Goal: Task Accomplishment & Management: Use online tool/utility

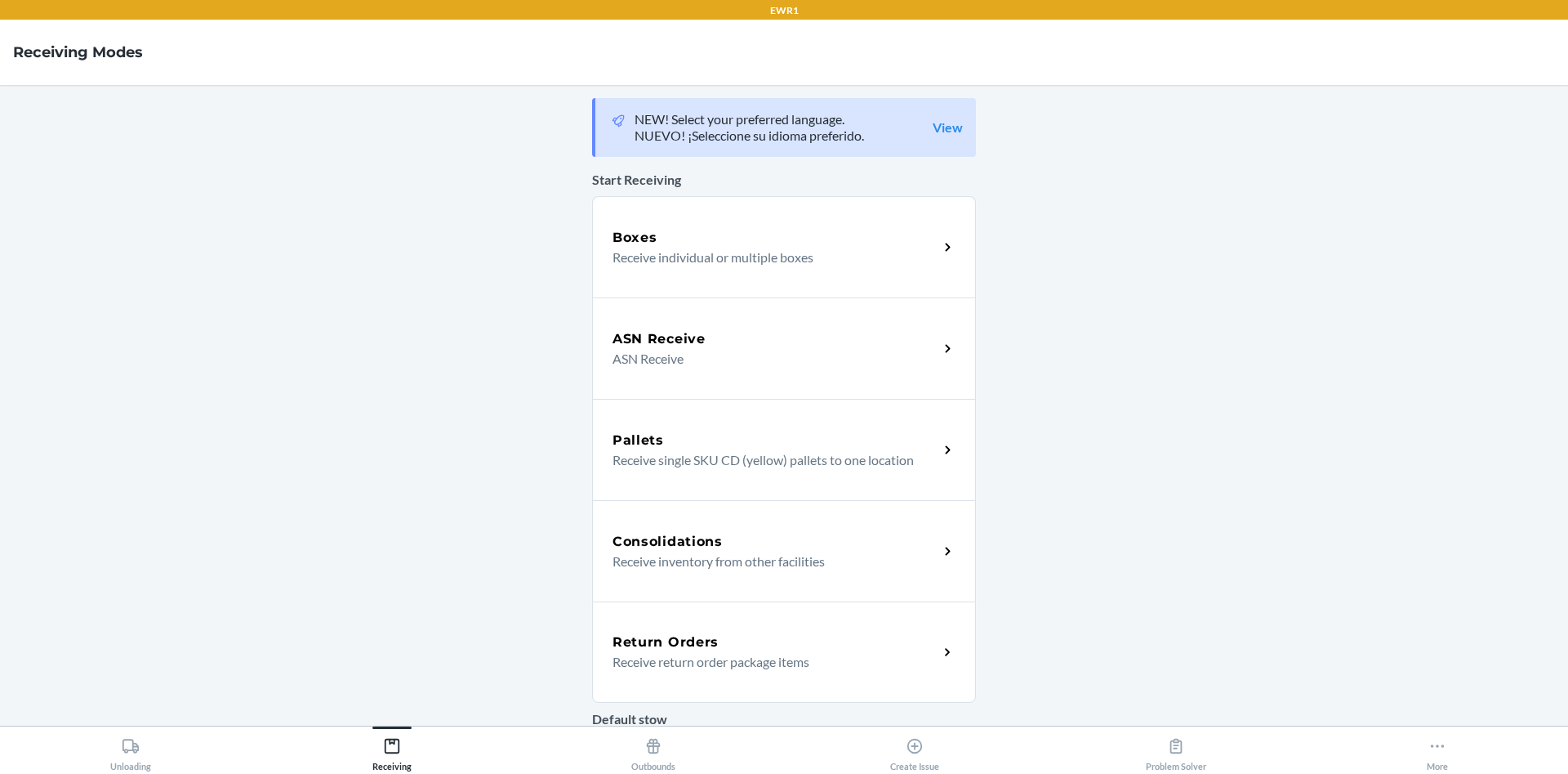
scroll to position [365, 0]
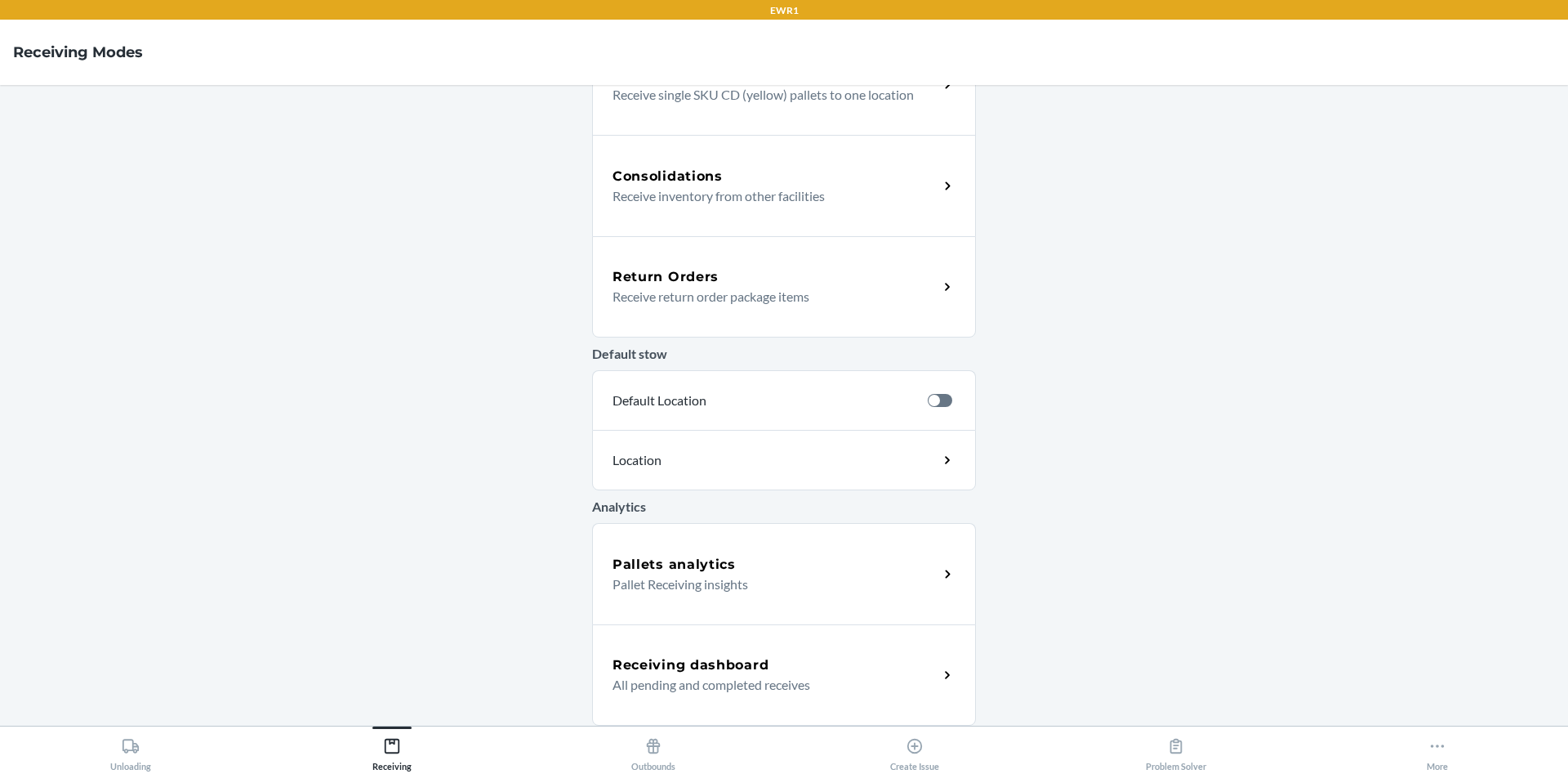
drag, startPoint x: 524, startPoint y: 477, endPoint x: 784, endPoint y: 681, distance: 330.5
click at [784, 681] on p "All pending and completed receives" at bounding box center [769, 684] width 313 height 20
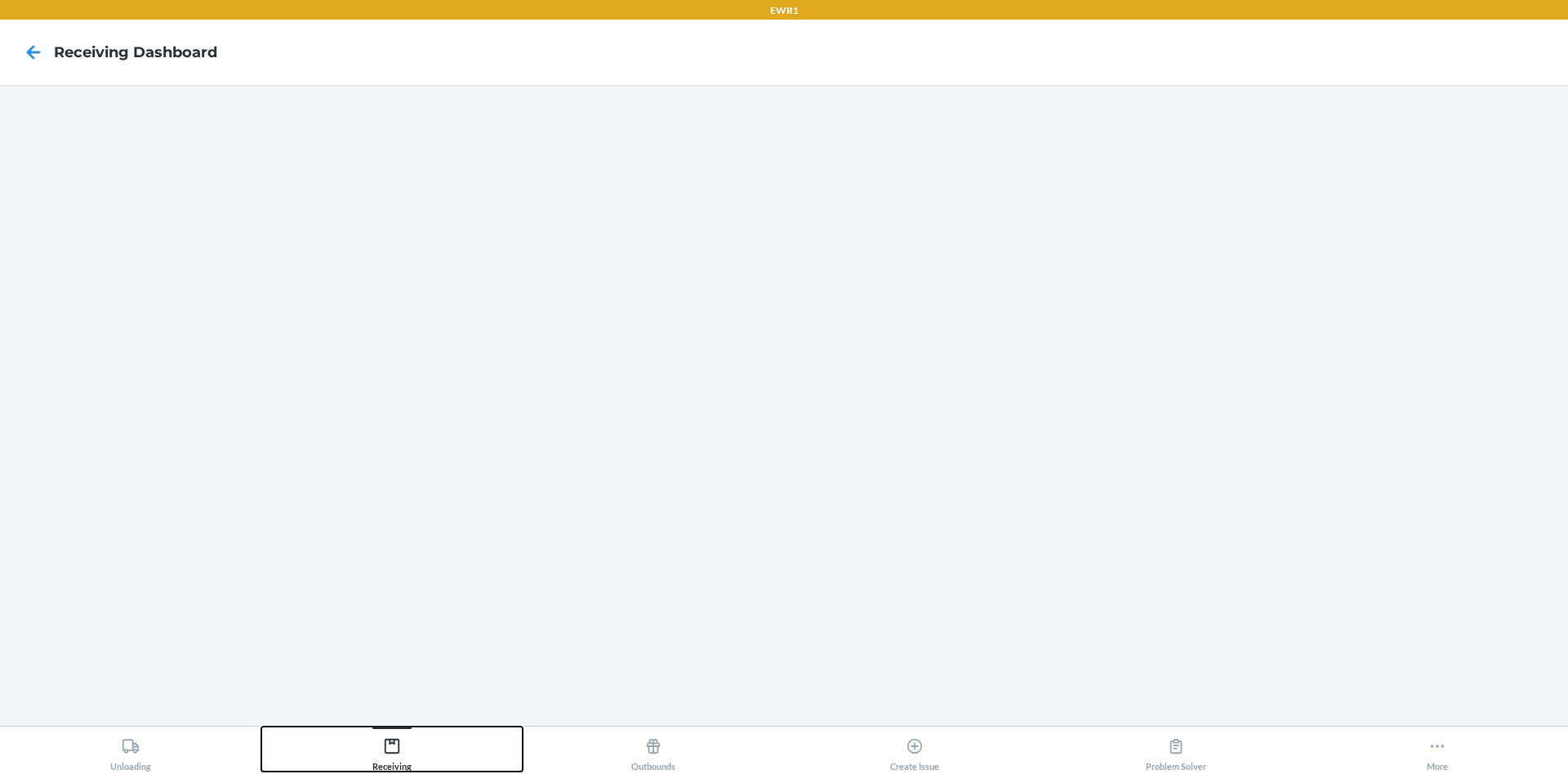
click at [419, 737] on button "Receiving" at bounding box center [392, 749] width 261 height 45
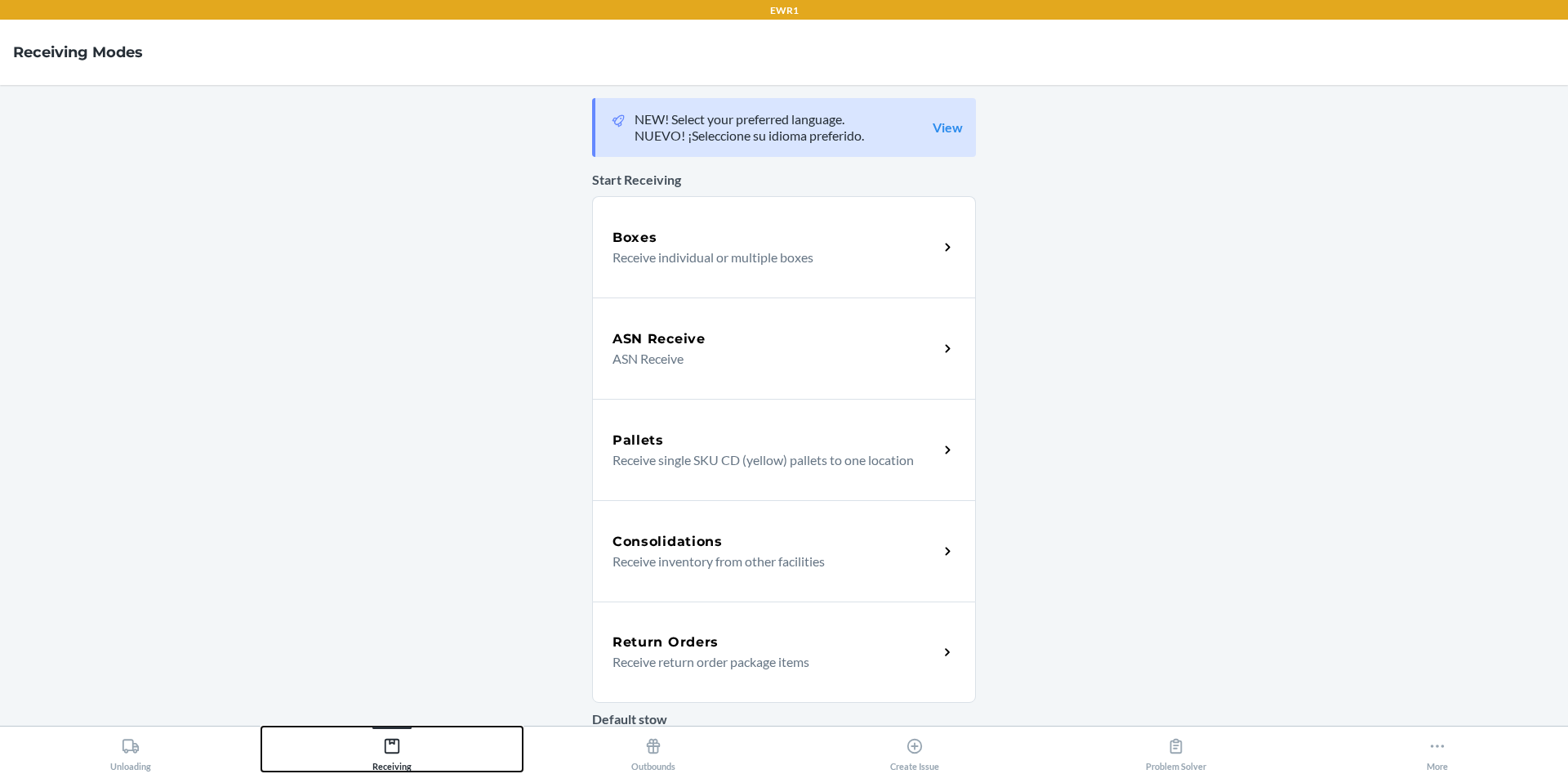
scroll to position [365, 0]
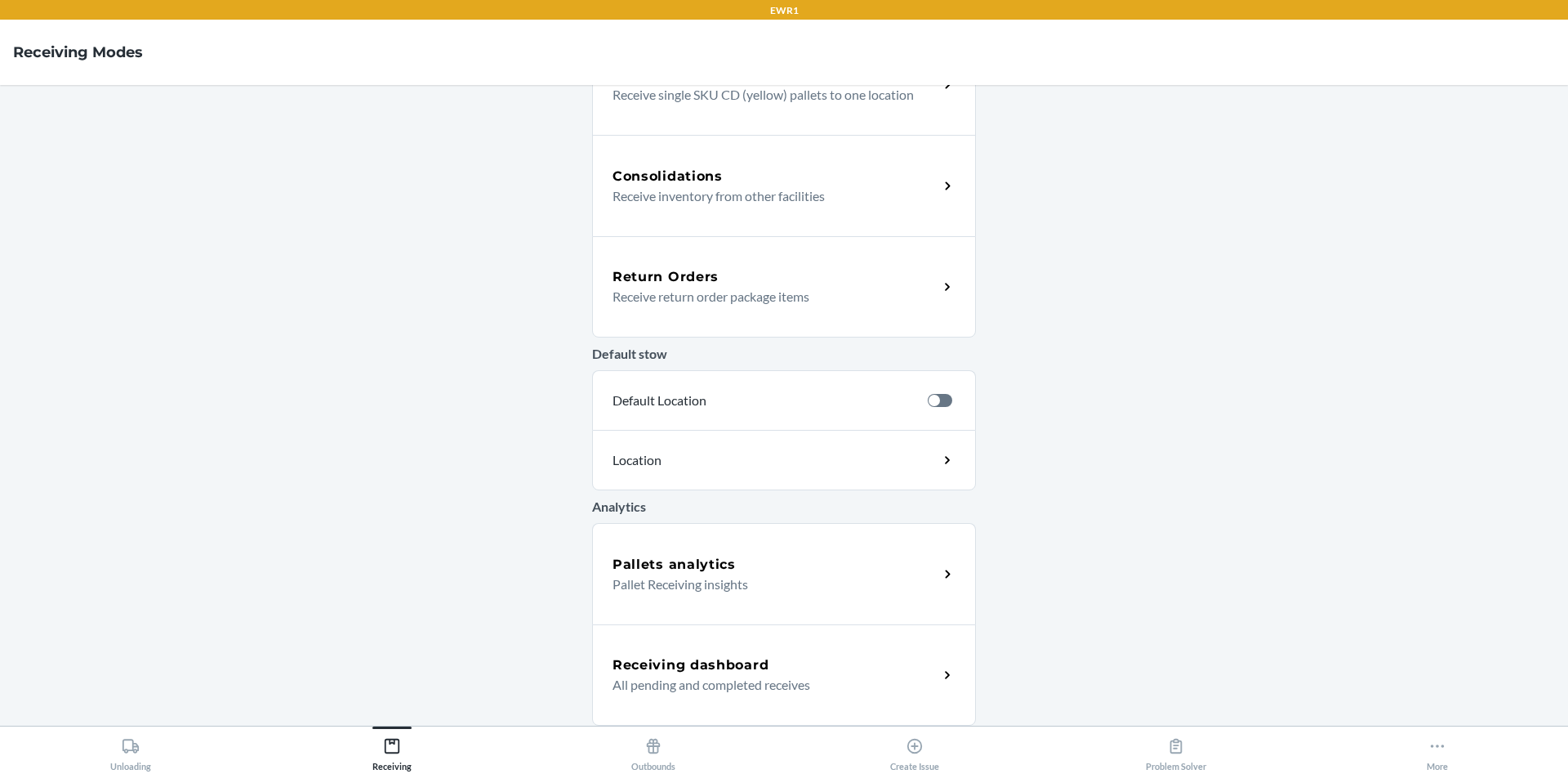
click at [763, 590] on p "Pallet Receiving insights" at bounding box center [769, 584] width 313 height 20
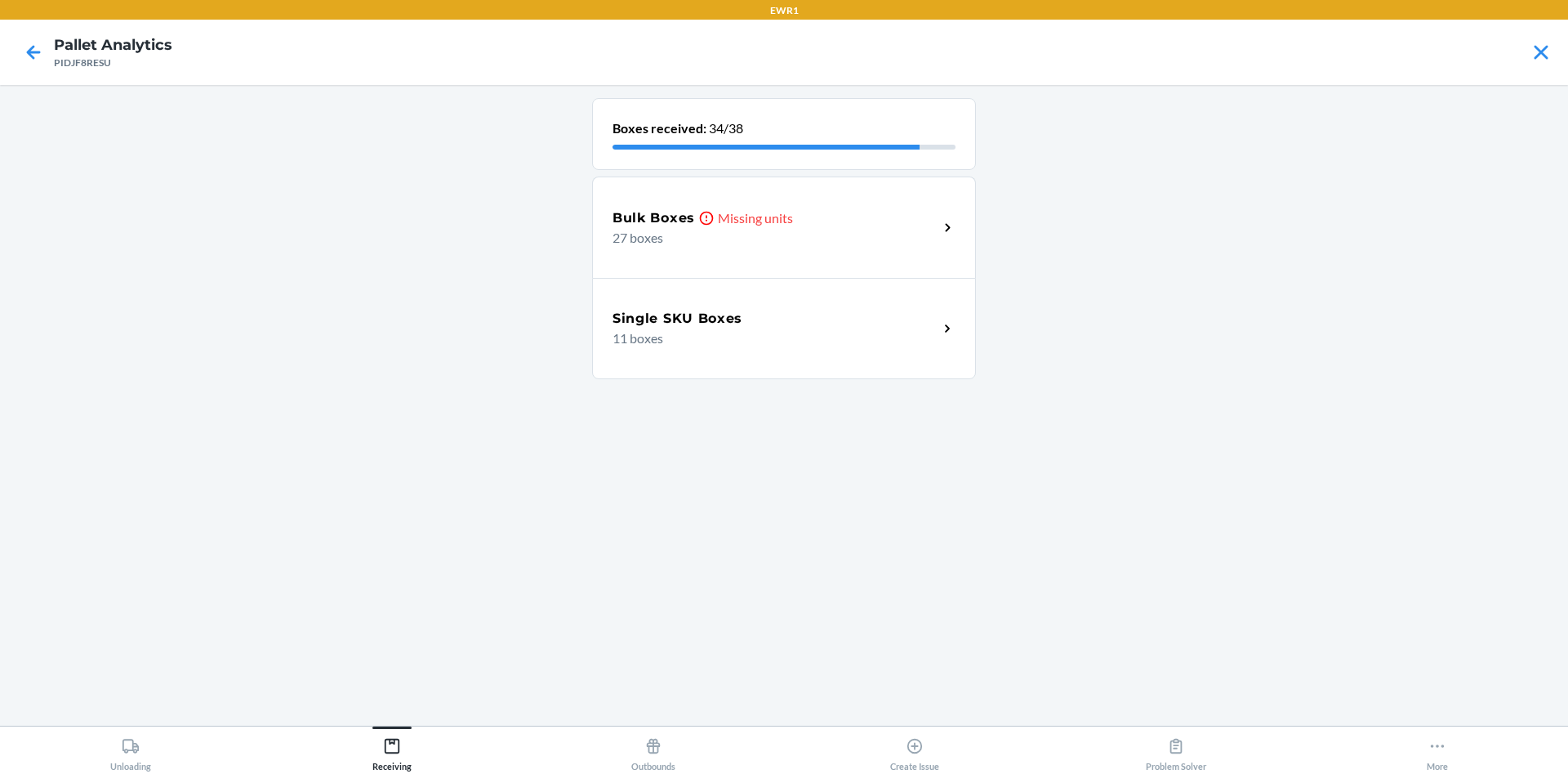
click at [815, 238] on p "27 boxes" at bounding box center [769, 238] width 313 height 20
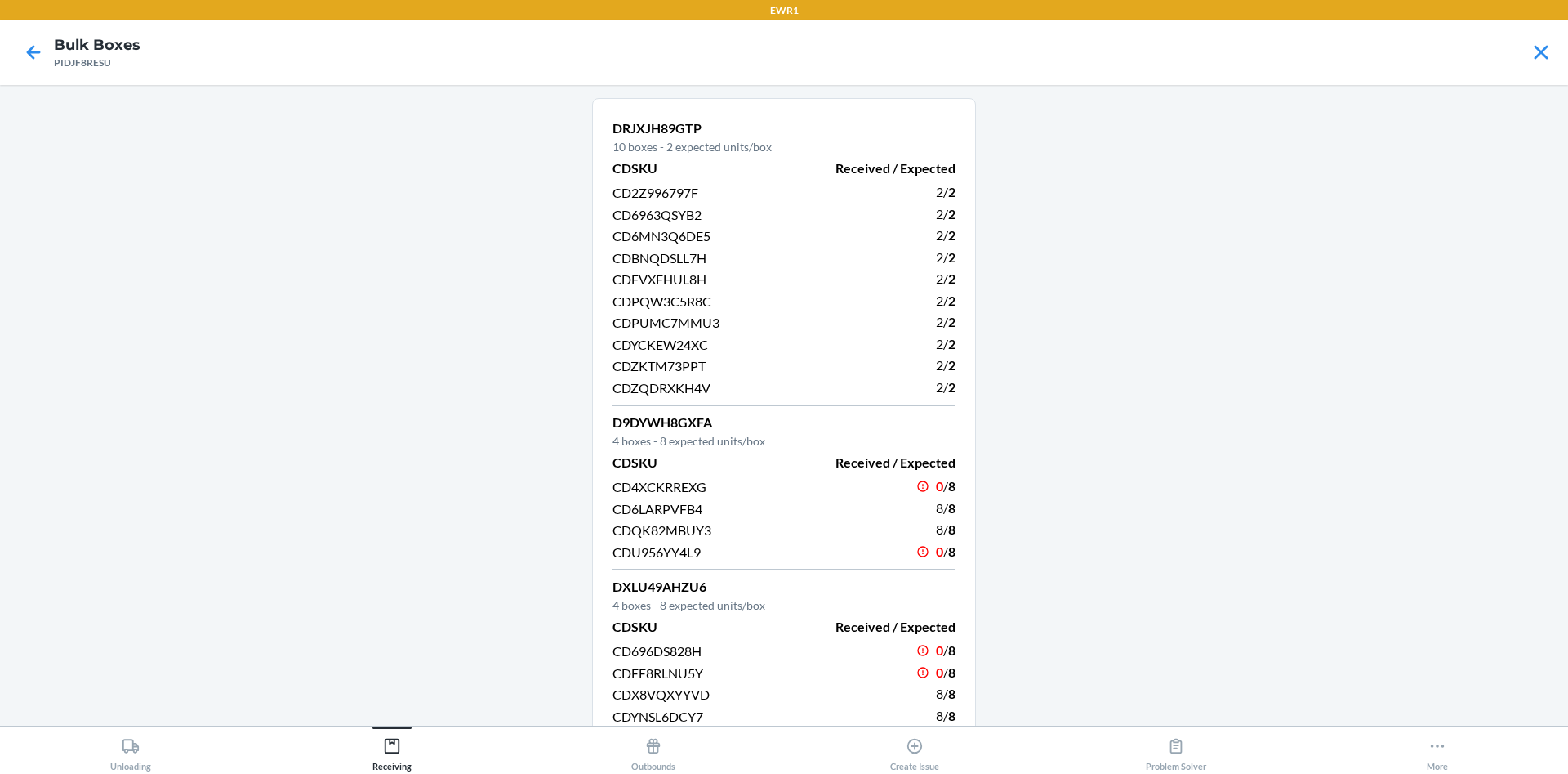
click at [656, 430] on p "D9DYWH8GXFA" at bounding box center [784, 422] width 343 height 20
drag, startPoint x: 656, startPoint y: 429, endPoint x: 826, endPoint y: 26, distance: 437.4
click at [773, 439] on div "D9DYWH8GXFA 4 boxes - 8 expected units/box" at bounding box center [784, 430] width 343 height 36
click at [657, 416] on p "D9DYWH8GXFA" at bounding box center [784, 422] width 343 height 20
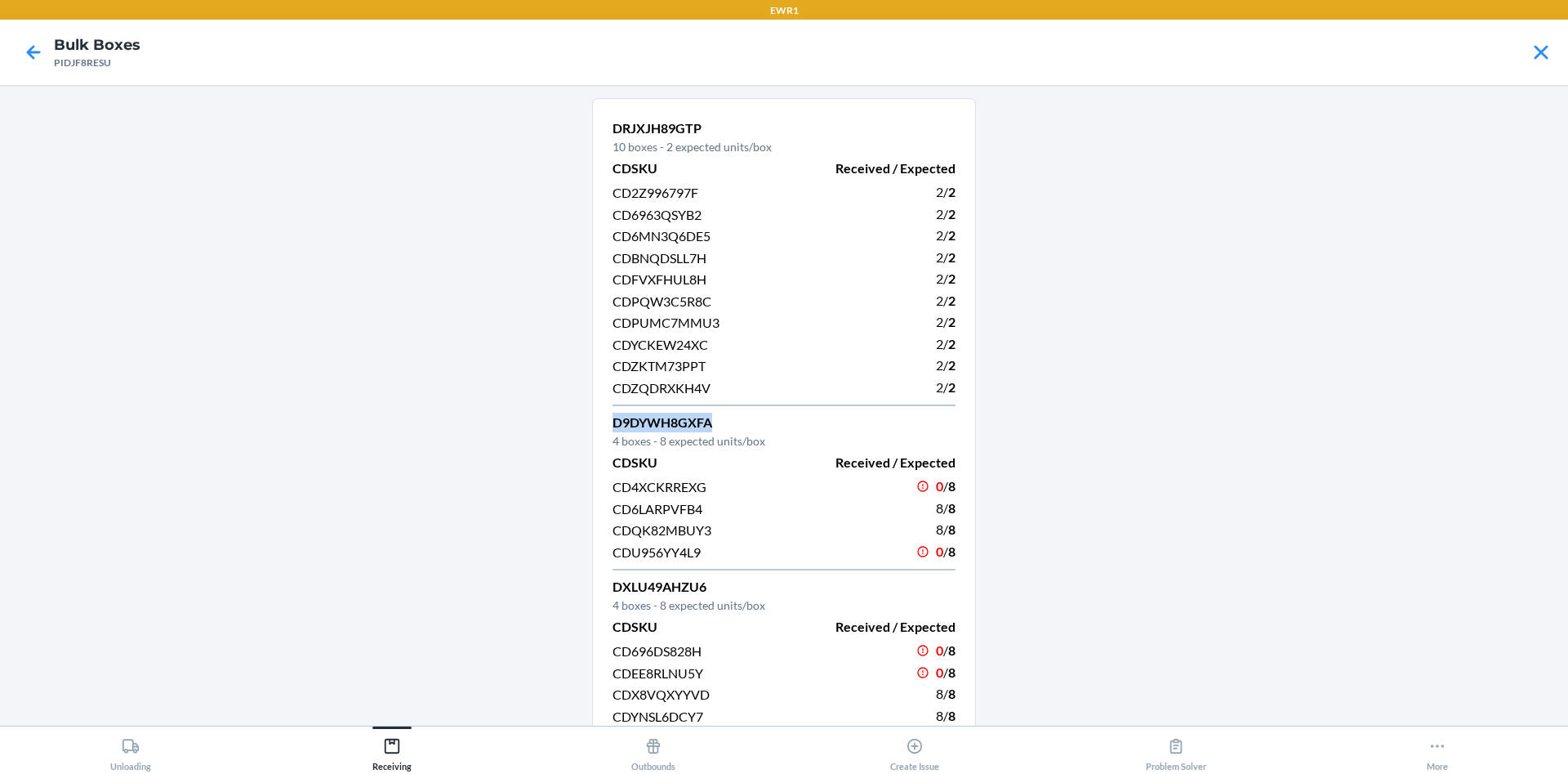
click at [657, 416] on p "D9DYWH8GXFA" at bounding box center [784, 422] width 343 height 20
click at [412, 744] on button "Receiving" at bounding box center [392, 749] width 261 height 45
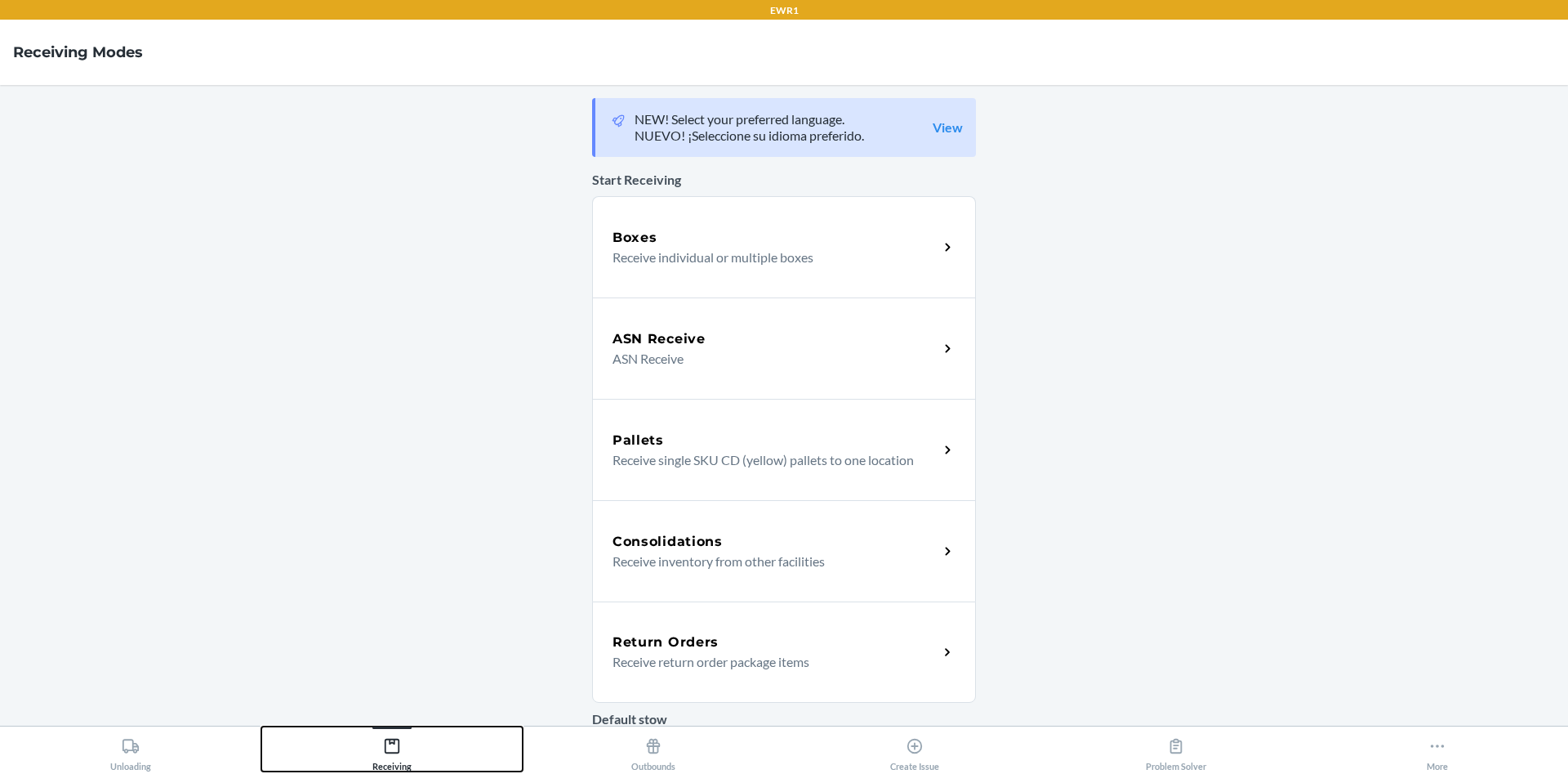
scroll to position [365, 0]
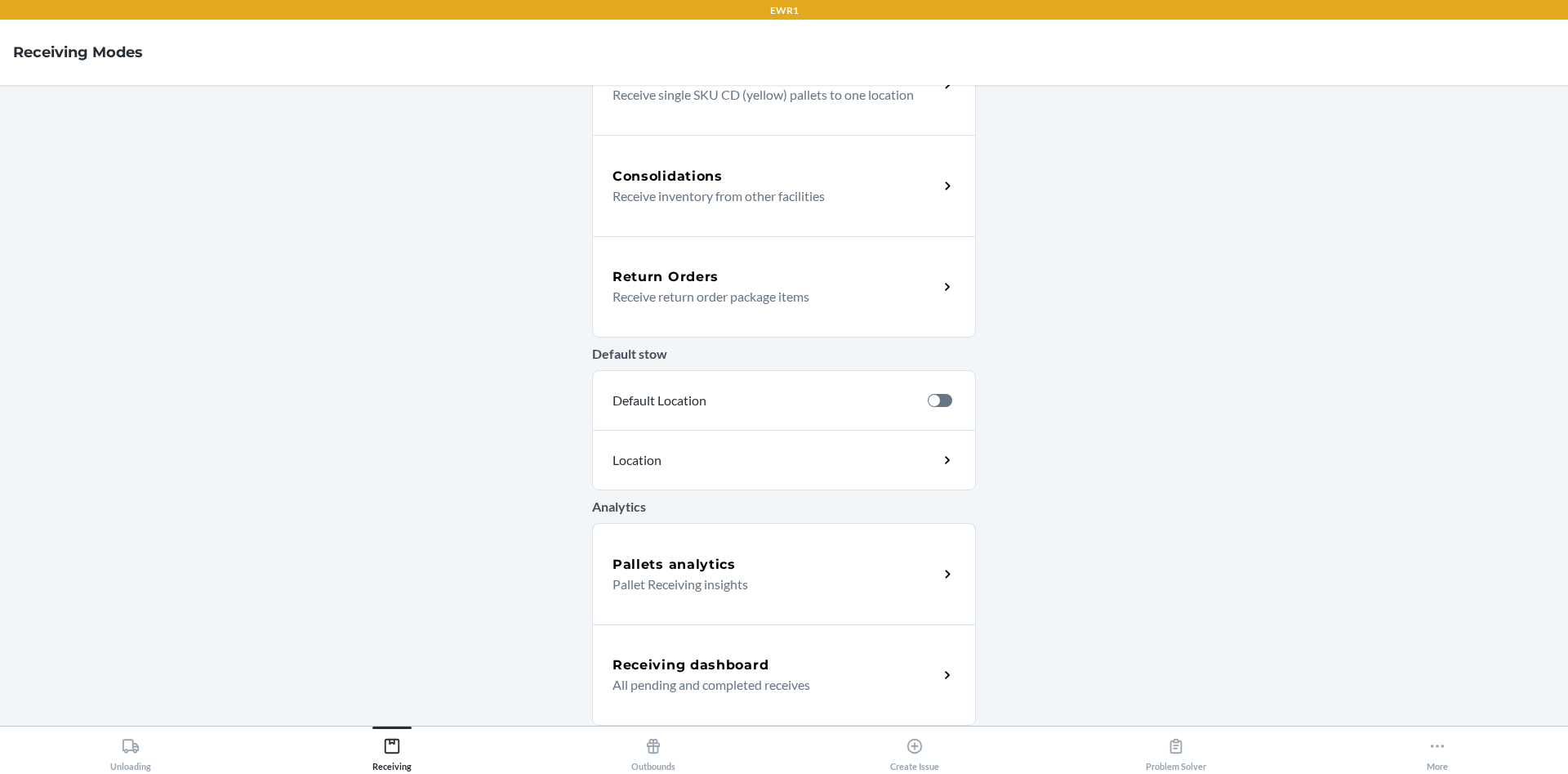
click at [727, 560] on div "Pallets analytics" at bounding box center [776, 564] width 326 height 20
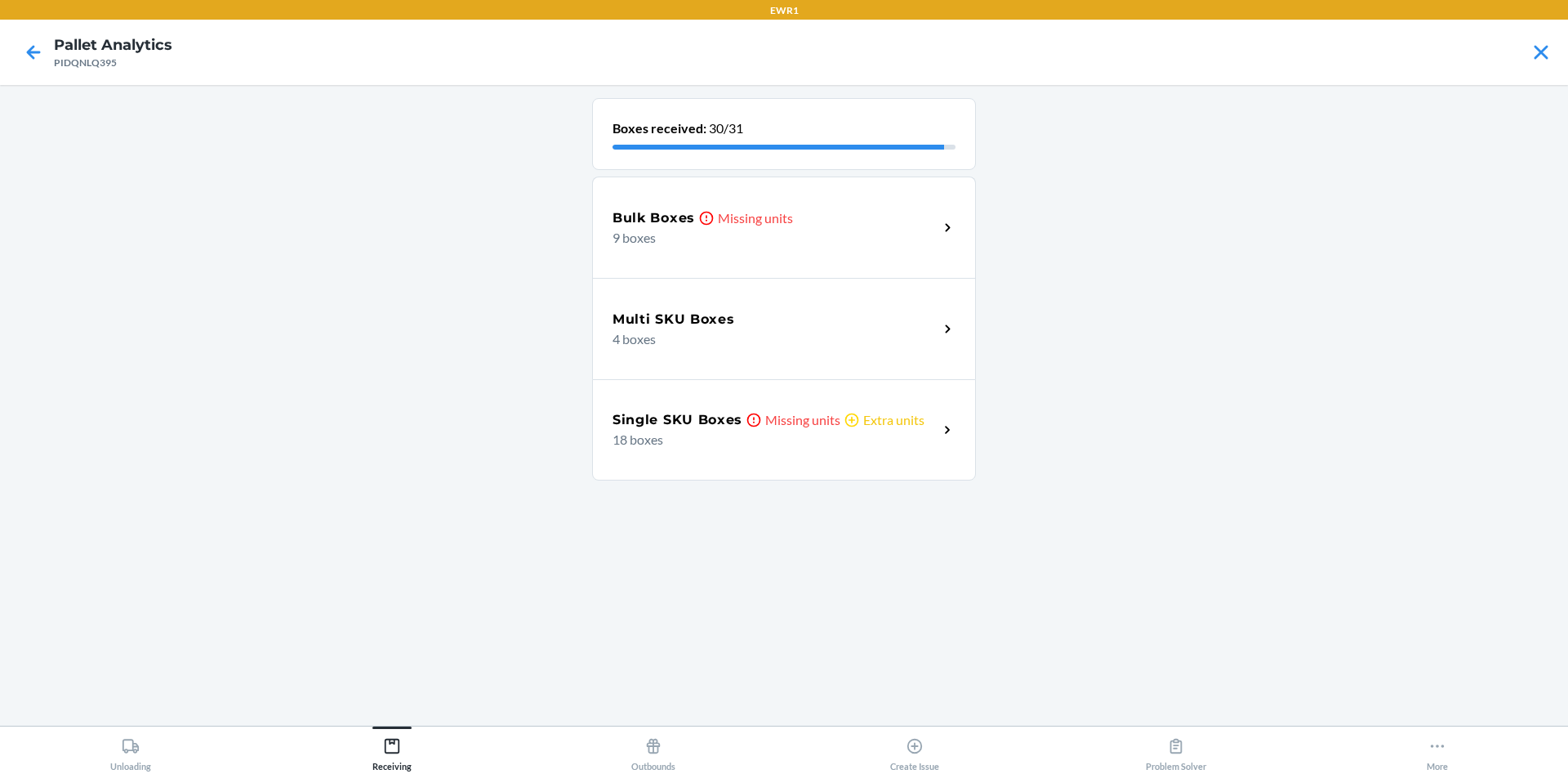
click at [868, 217] on div "Bulk Boxes Missing units" at bounding box center [776, 217] width 326 height 20
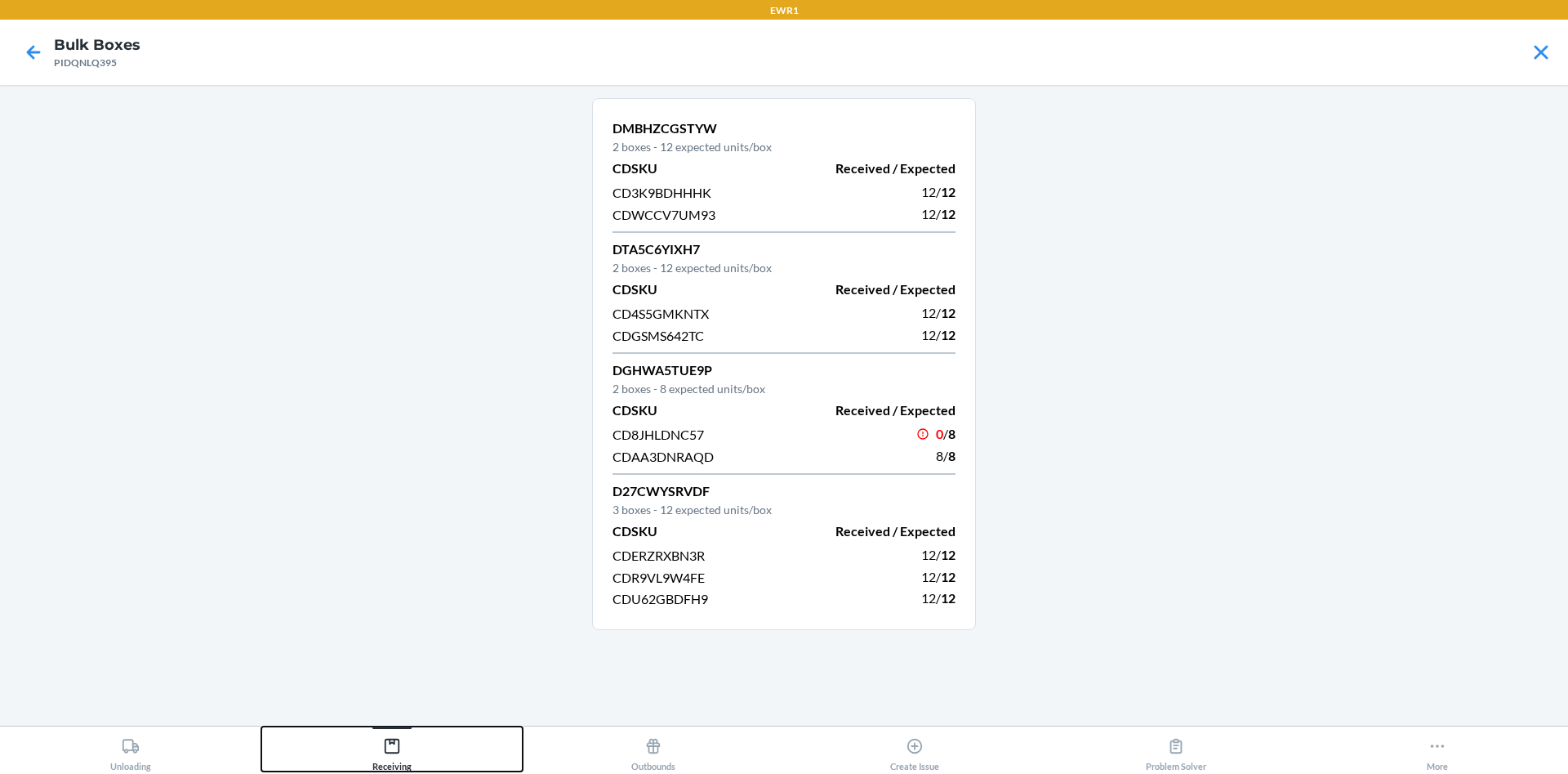
click at [370, 727] on button "Receiving" at bounding box center [392, 749] width 261 height 45
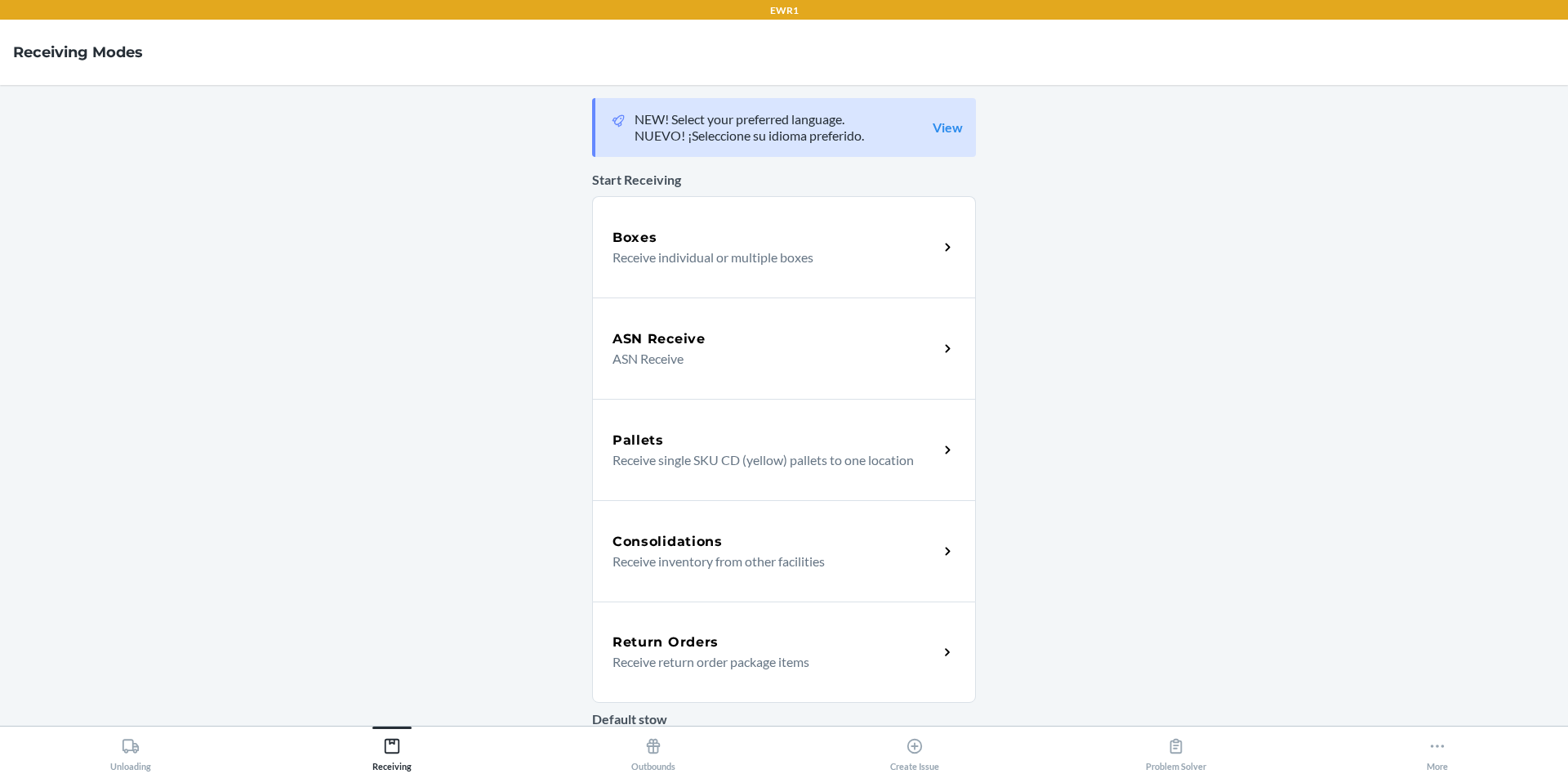
click at [806, 232] on div "Boxes" at bounding box center [776, 238] width 326 height 20
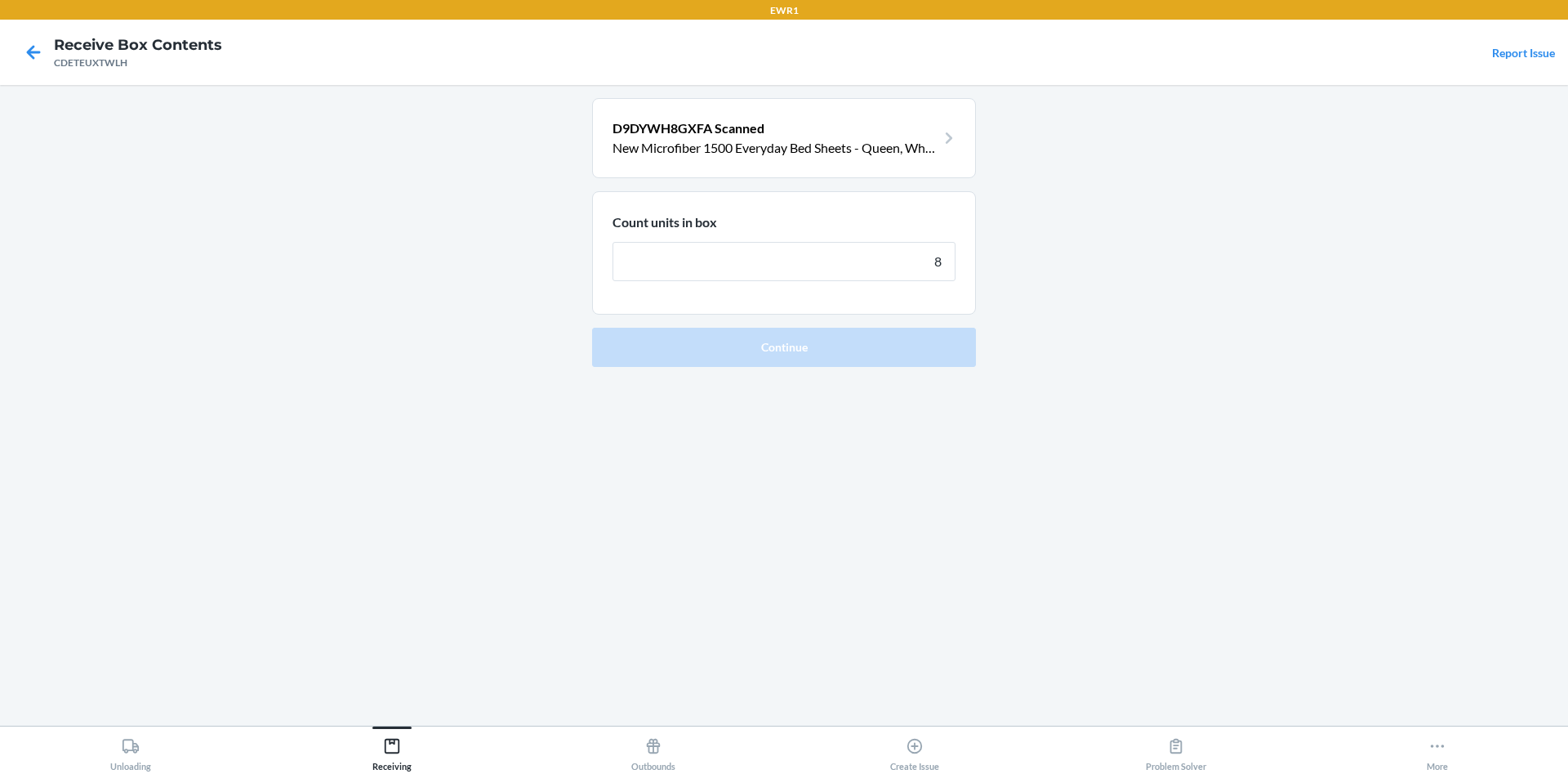
type input "8"
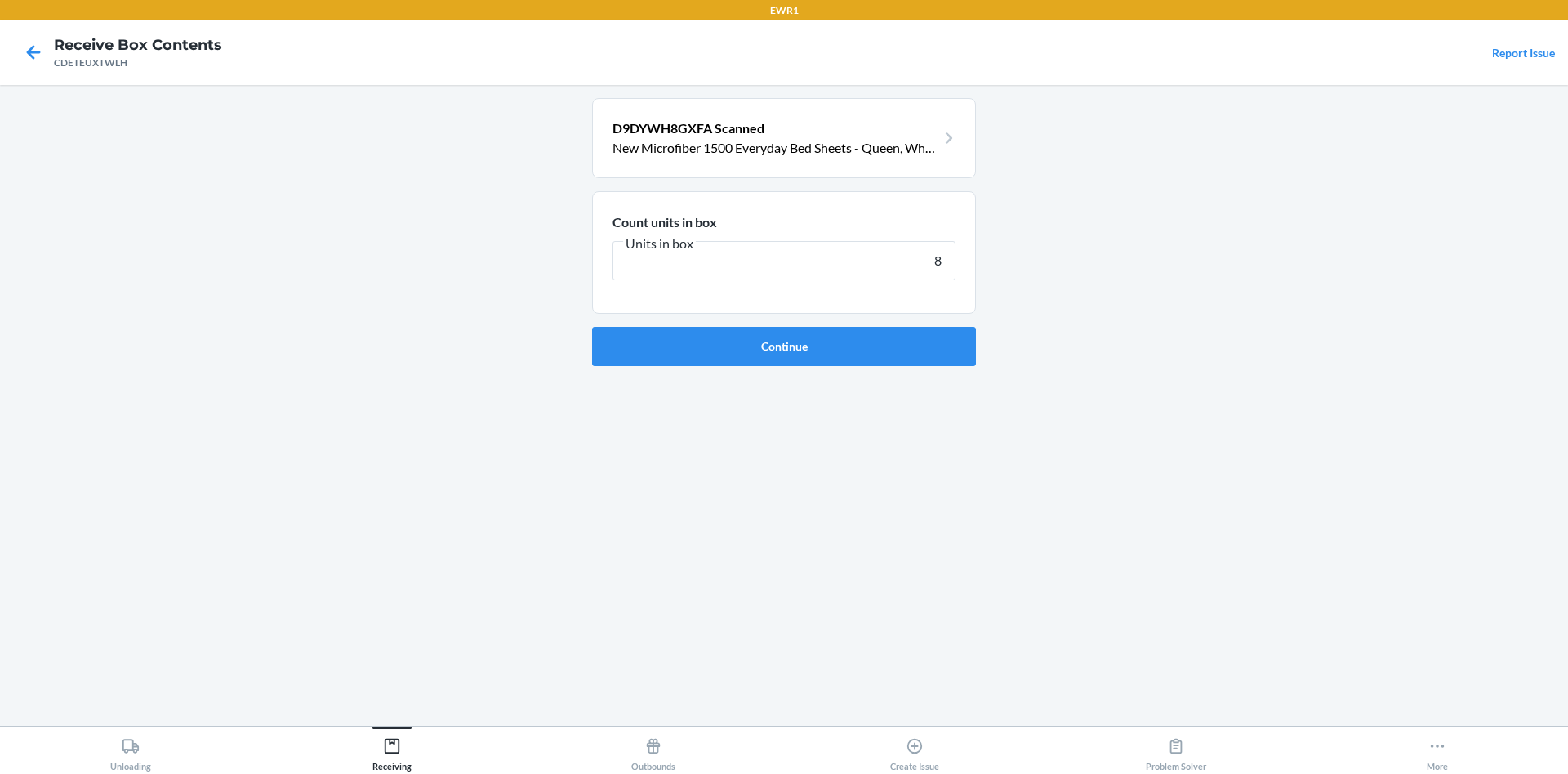
click button "Continue" at bounding box center [784, 346] width 384 height 39
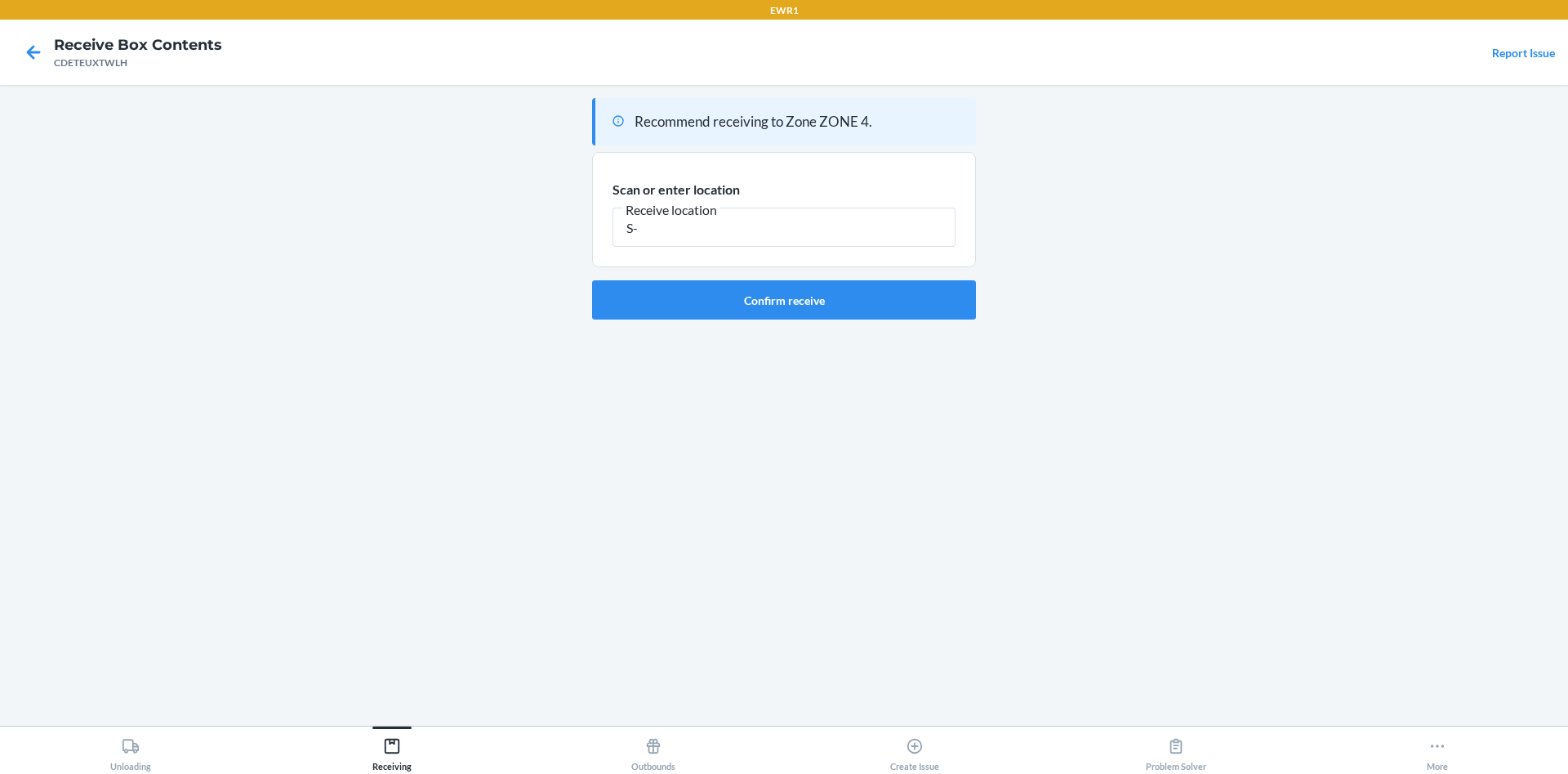
type input "S"
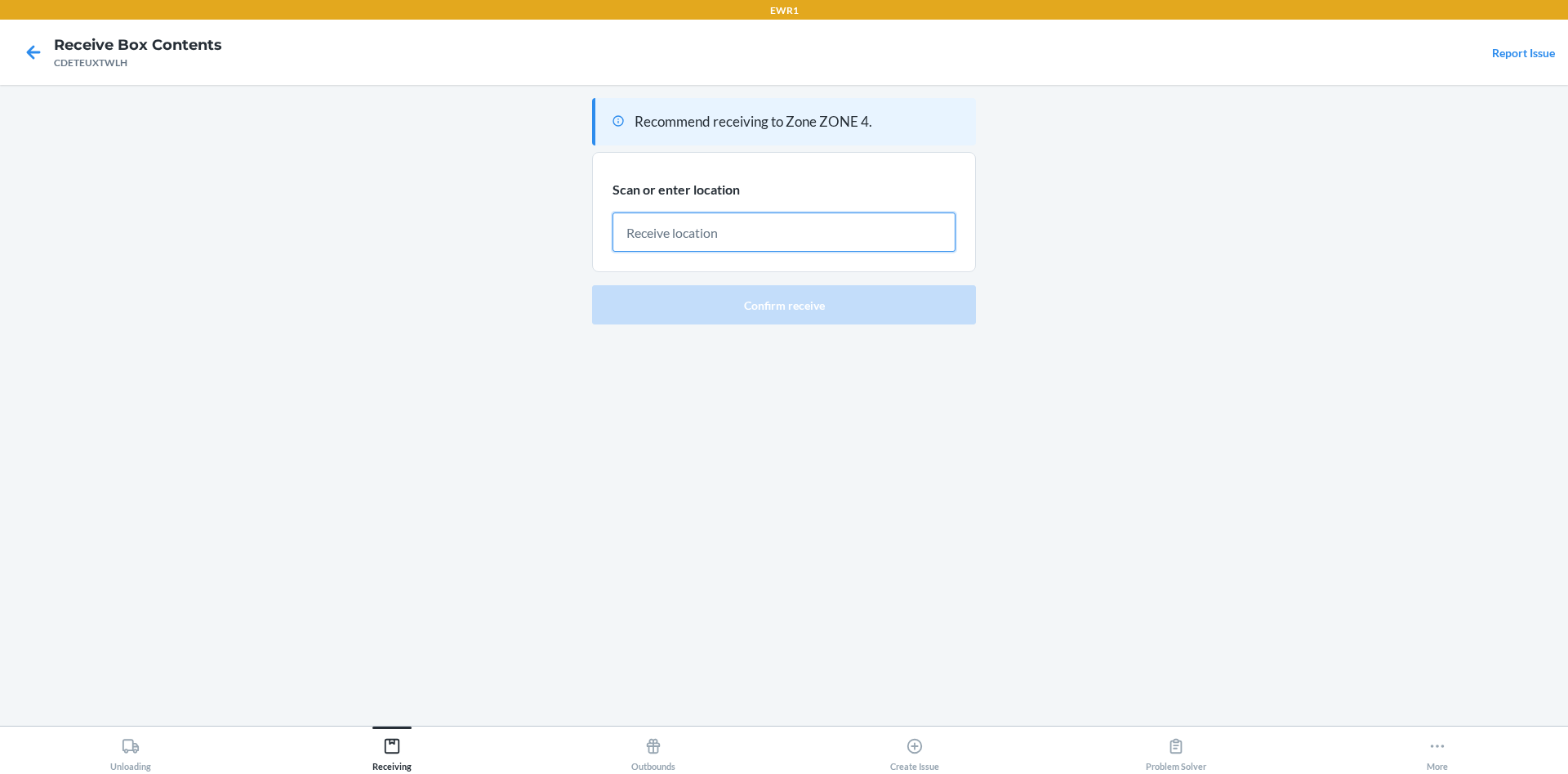
paste input "S-253-72-D1"
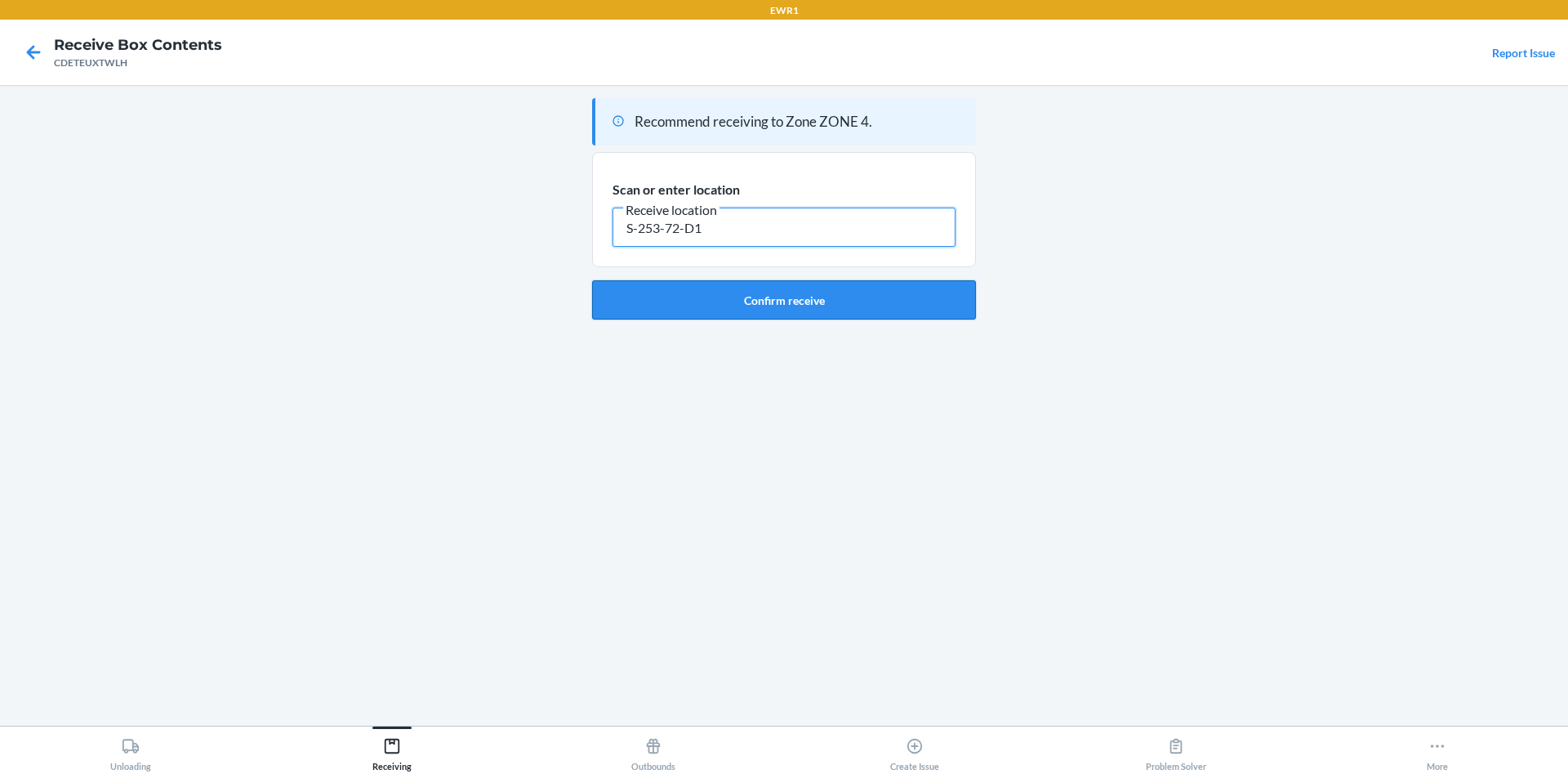
type input "S-253-72-D1"
click at [867, 292] on button "Confirm receive" at bounding box center [784, 300] width 384 height 39
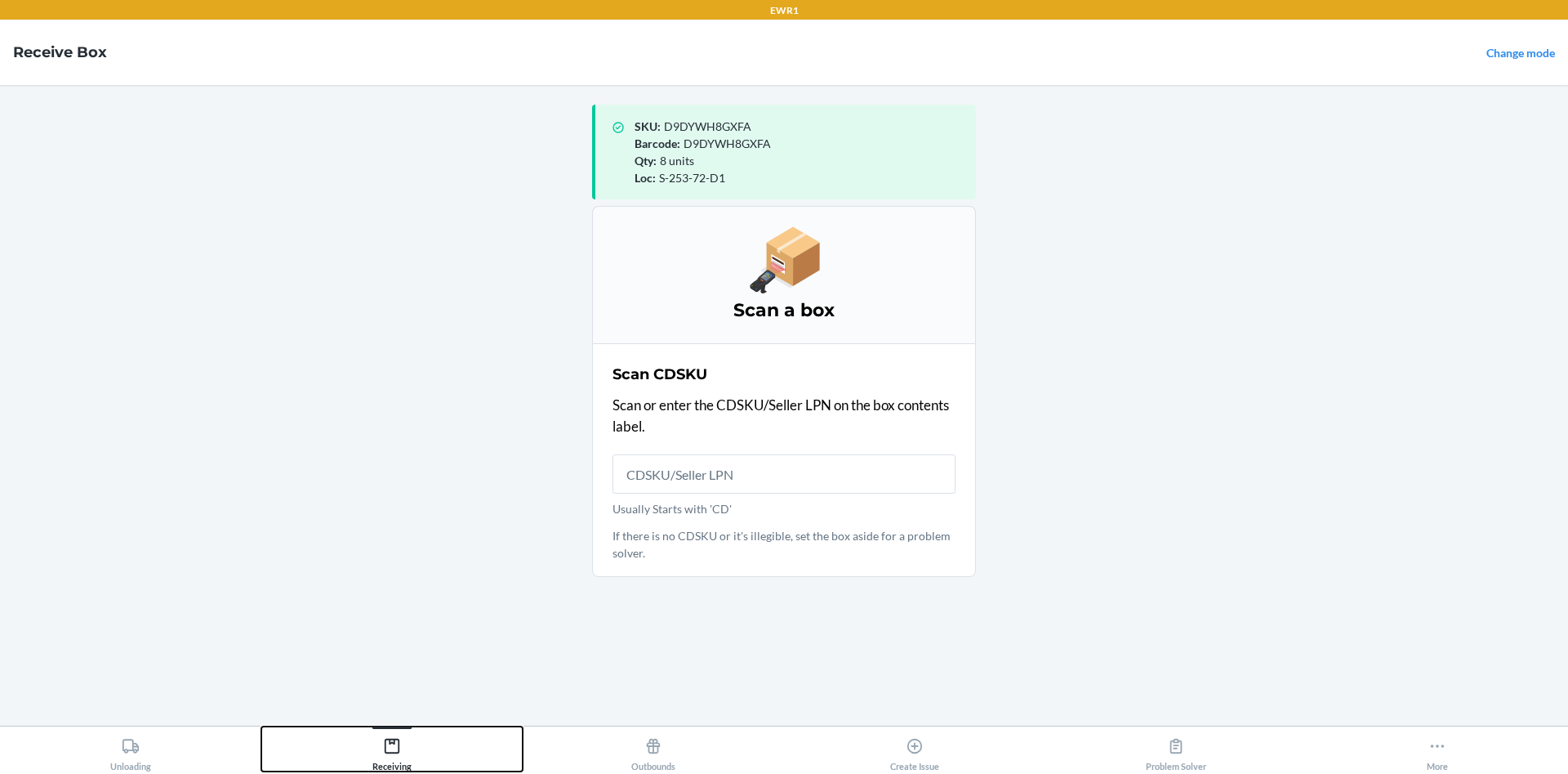
click at [365, 747] on button "Receiving" at bounding box center [392, 749] width 261 height 45
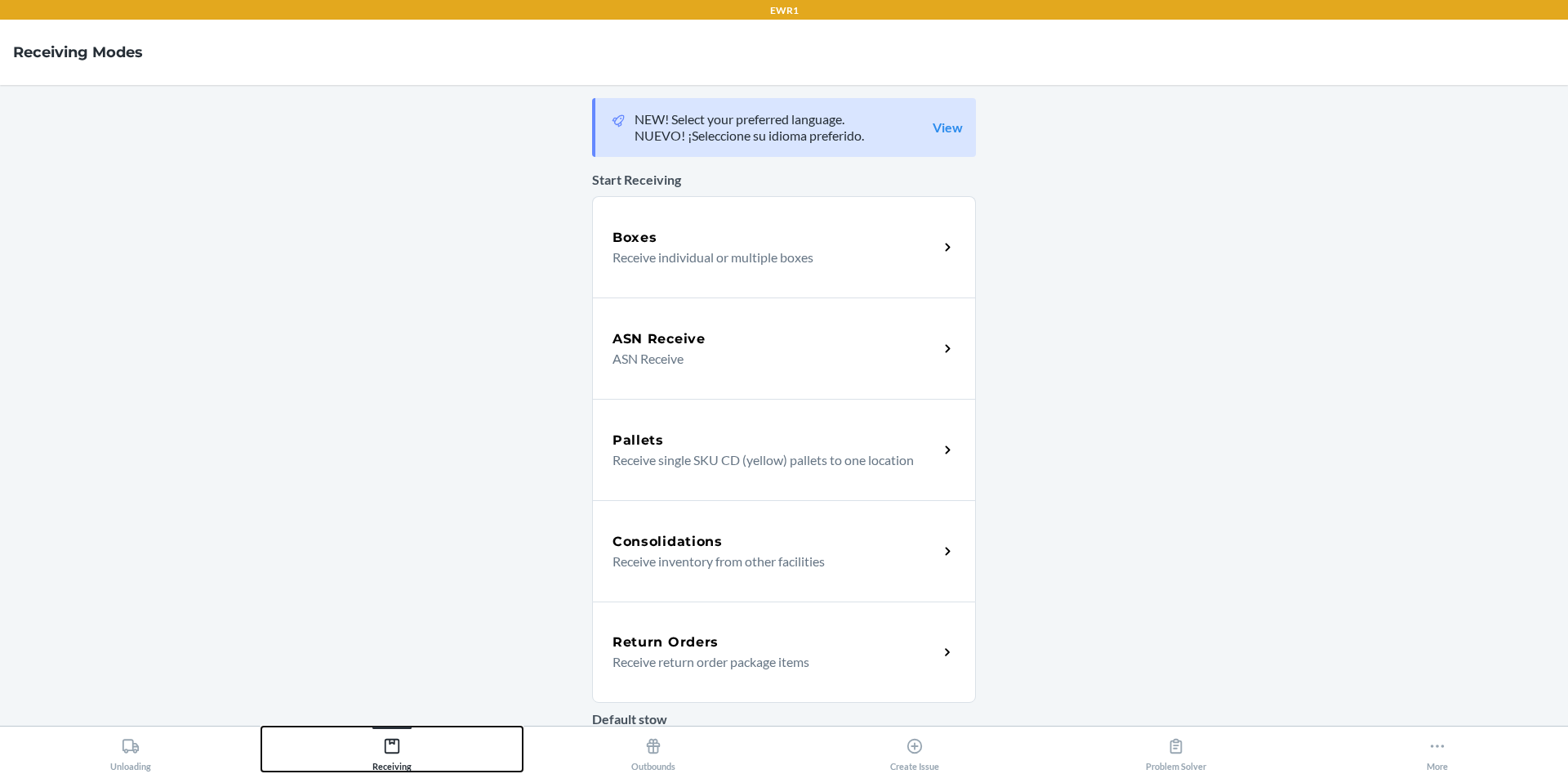
scroll to position [365, 0]
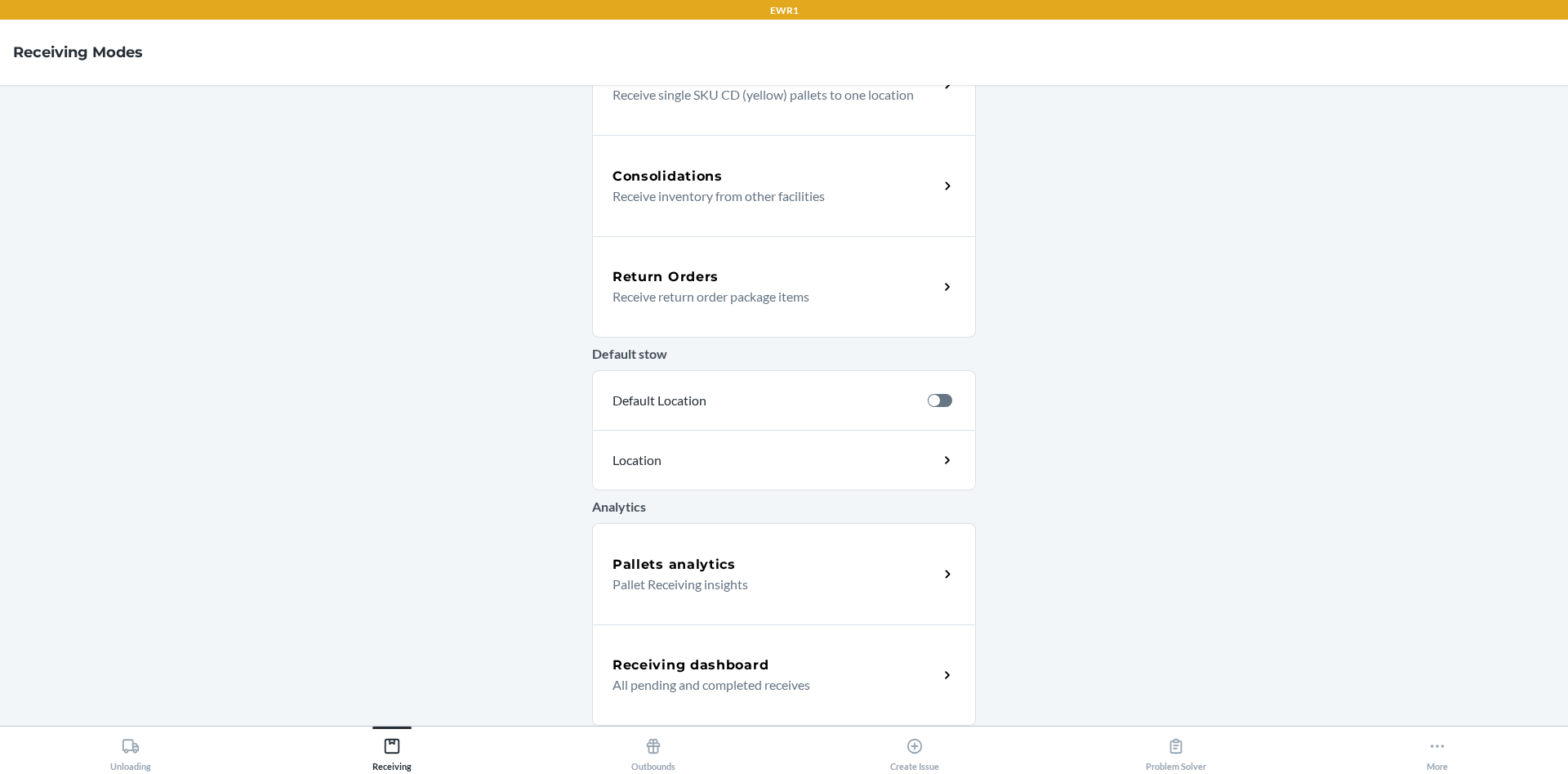
click at [737, 572] on div "Pallets analytics" at bounding box center [776, 564] width 326 height 20
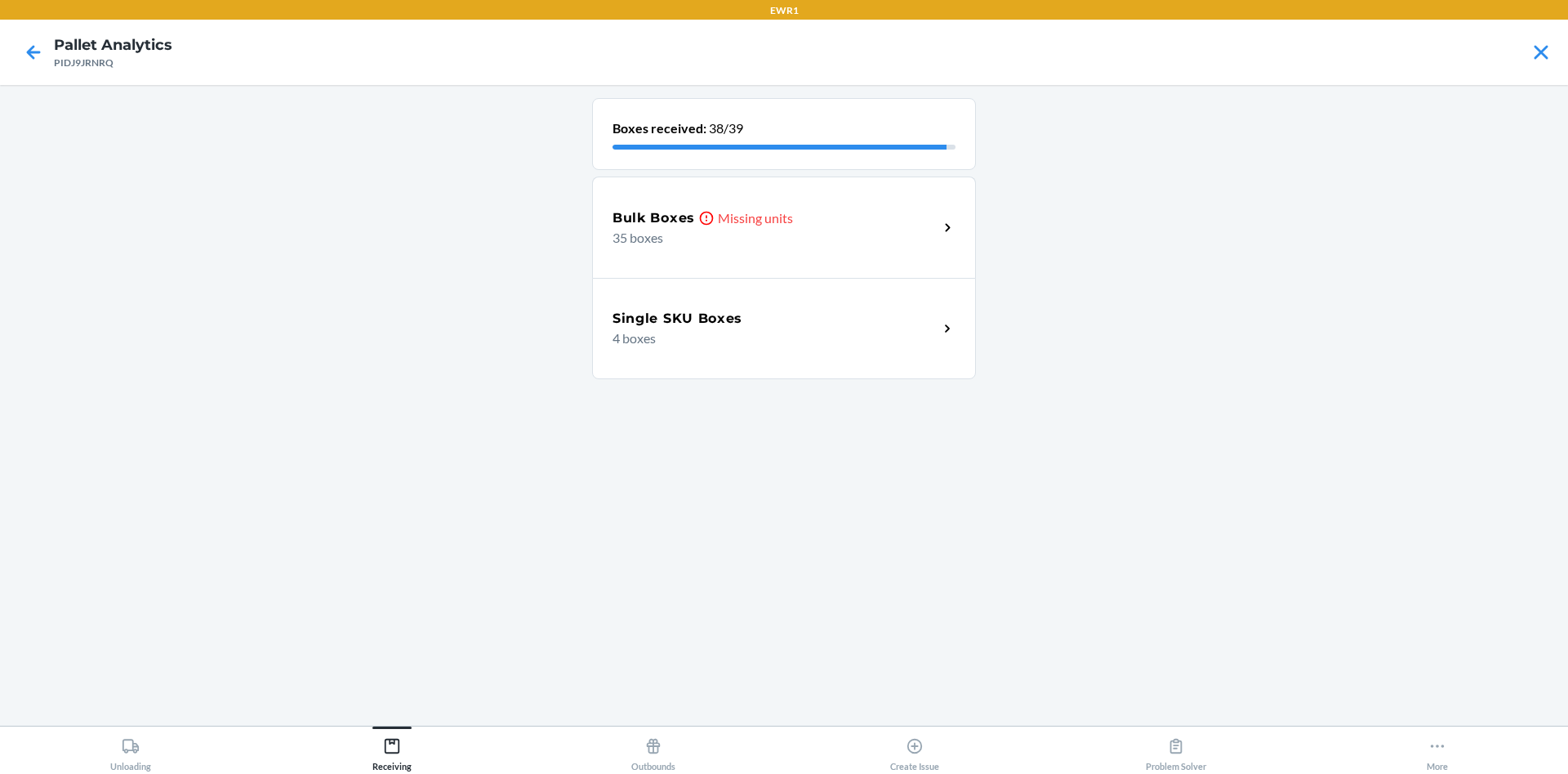
click at [791, 229] on p "35 boxes" at bounding box center [769, 238] width 313 height 20
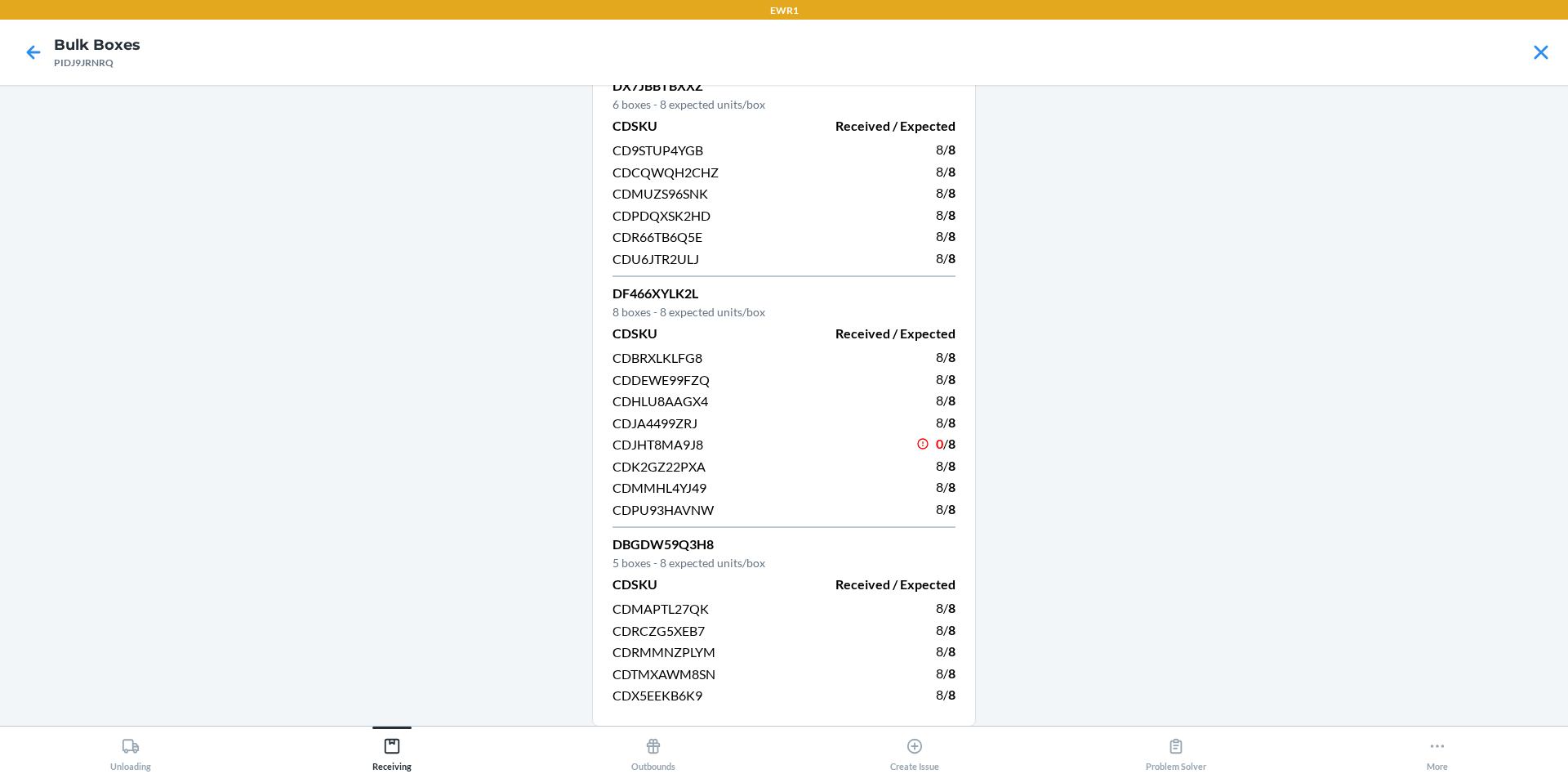
scroll to position [700, 0]
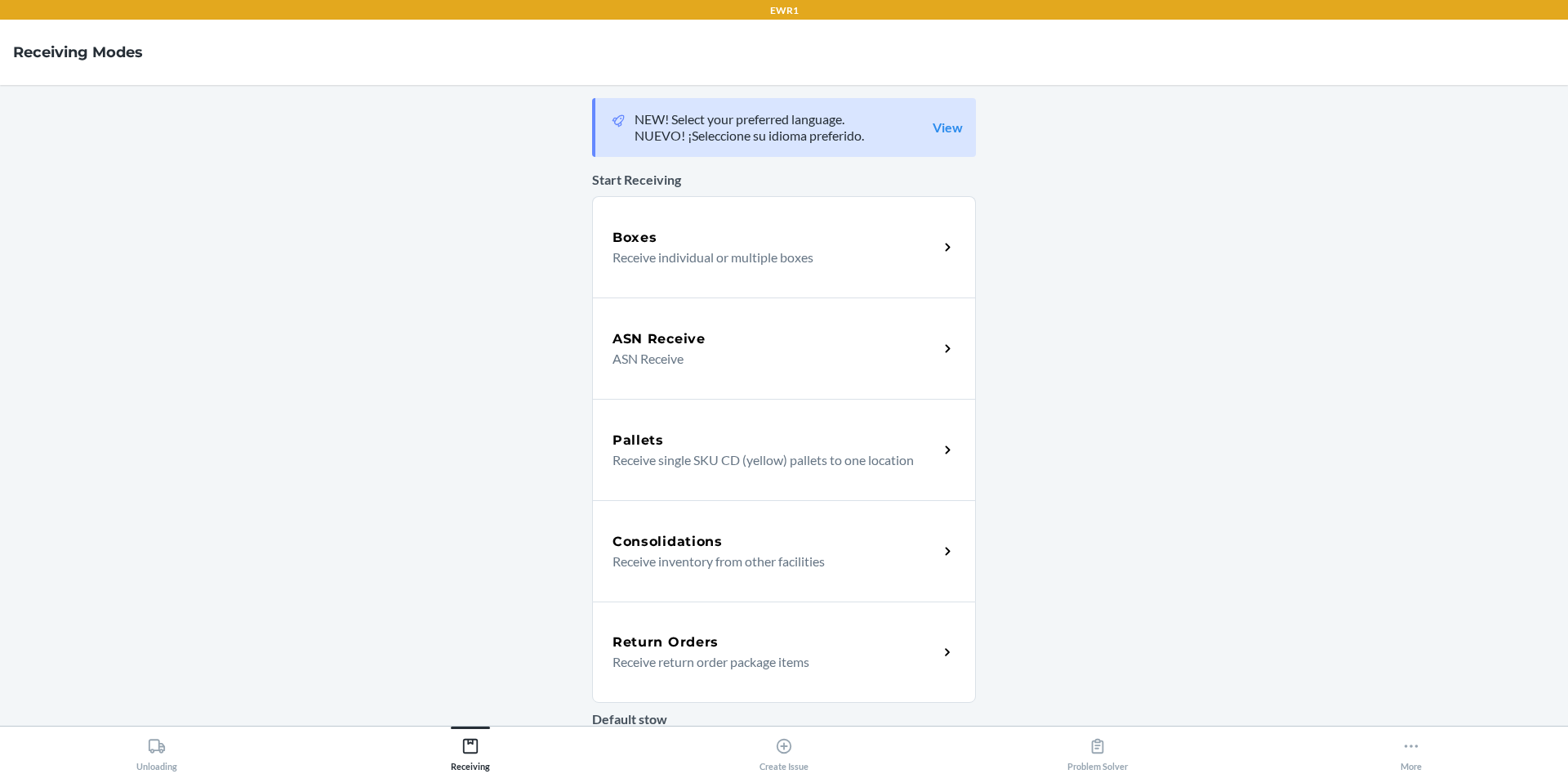
scroll to position [365, 0]
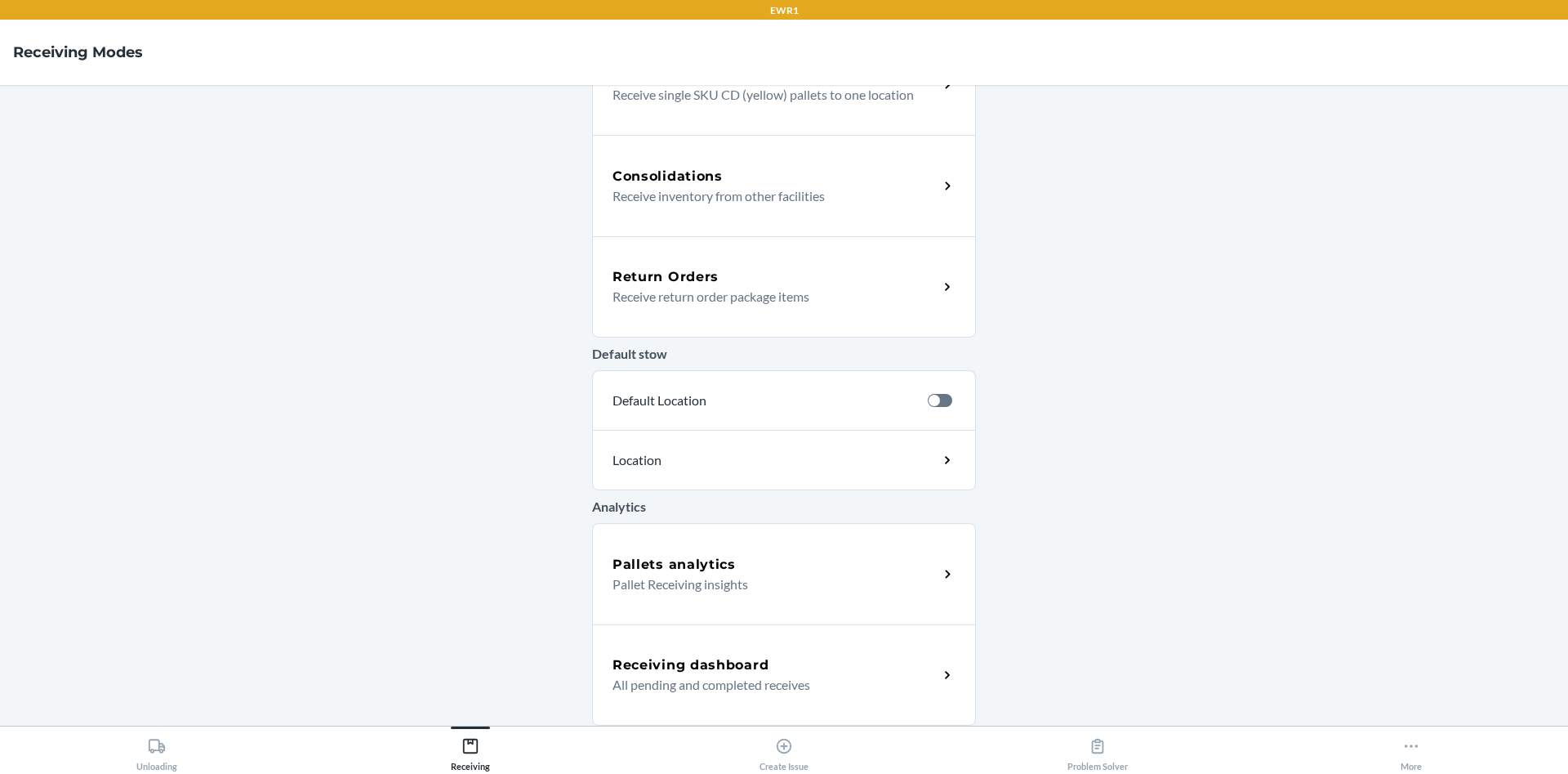
click at [634, 693] on p "All pending and completed receives" at bounding box center [769, 684] width 313 height 20
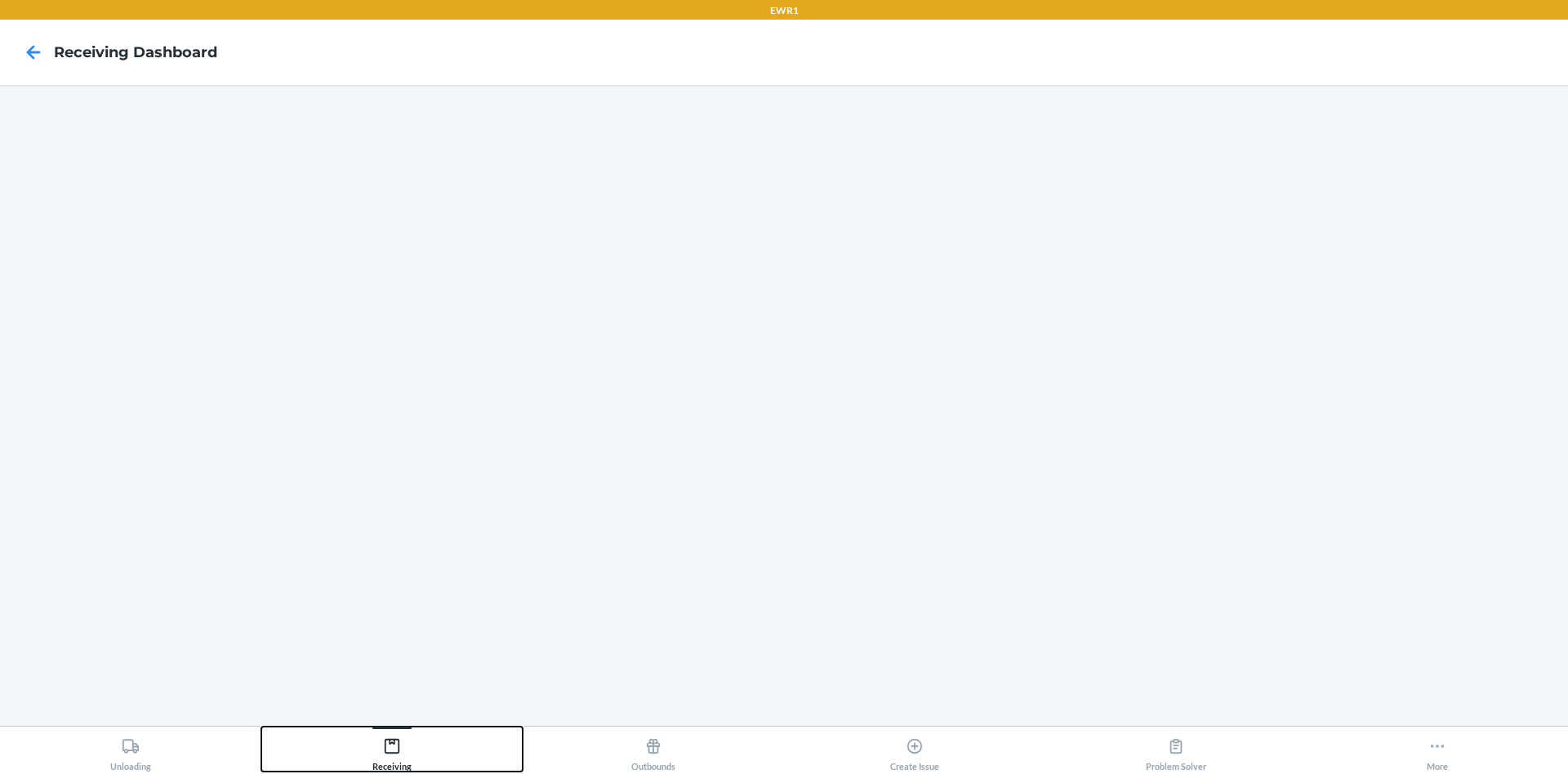
click at [399, 743] on icon at bounding box center [391, 745] width 14 height 14
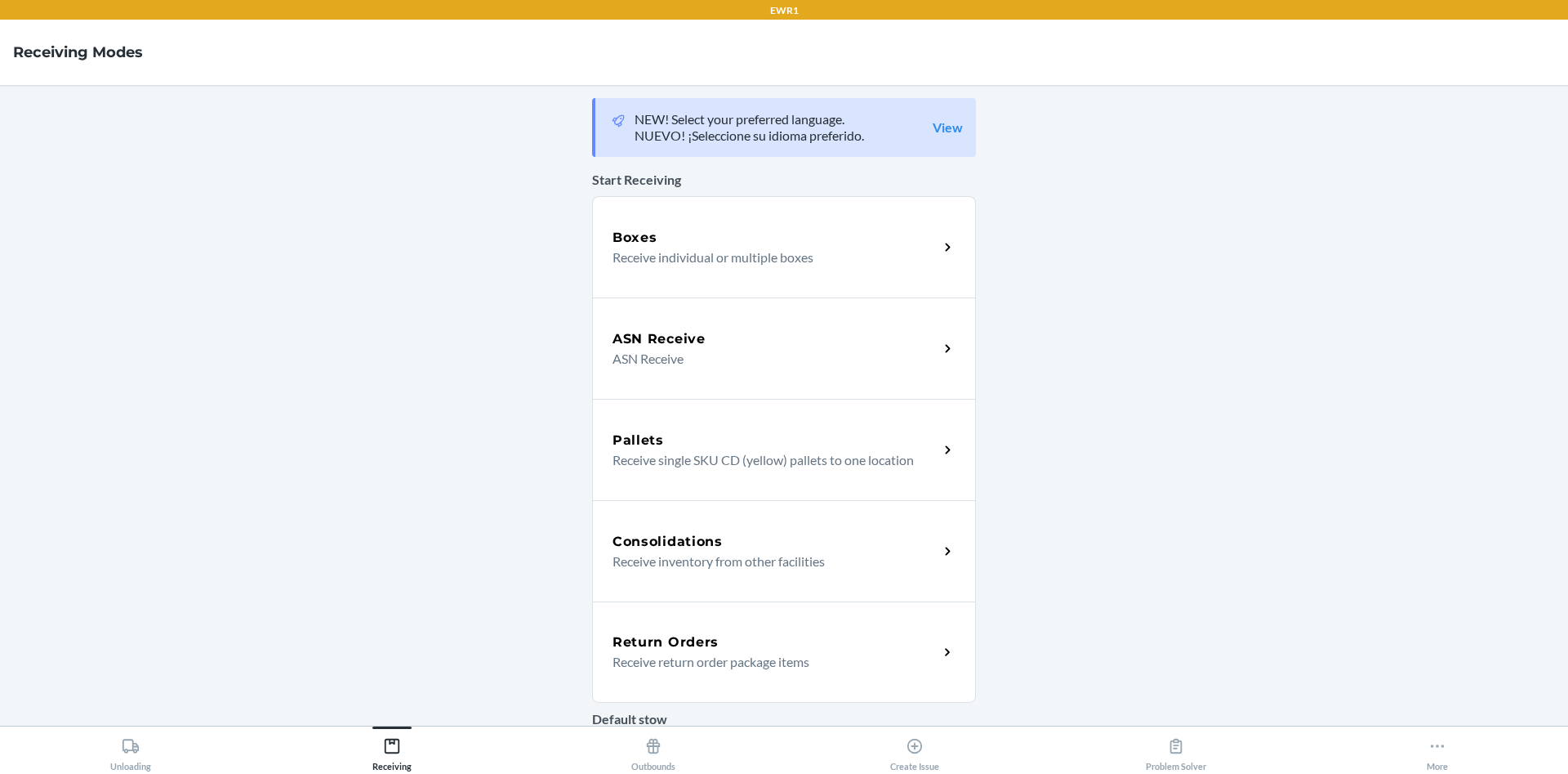
click at [771, 215] on div "Boxes Receive individual or multiple boxes" at bounding box center [784, 246] width 384 height 101
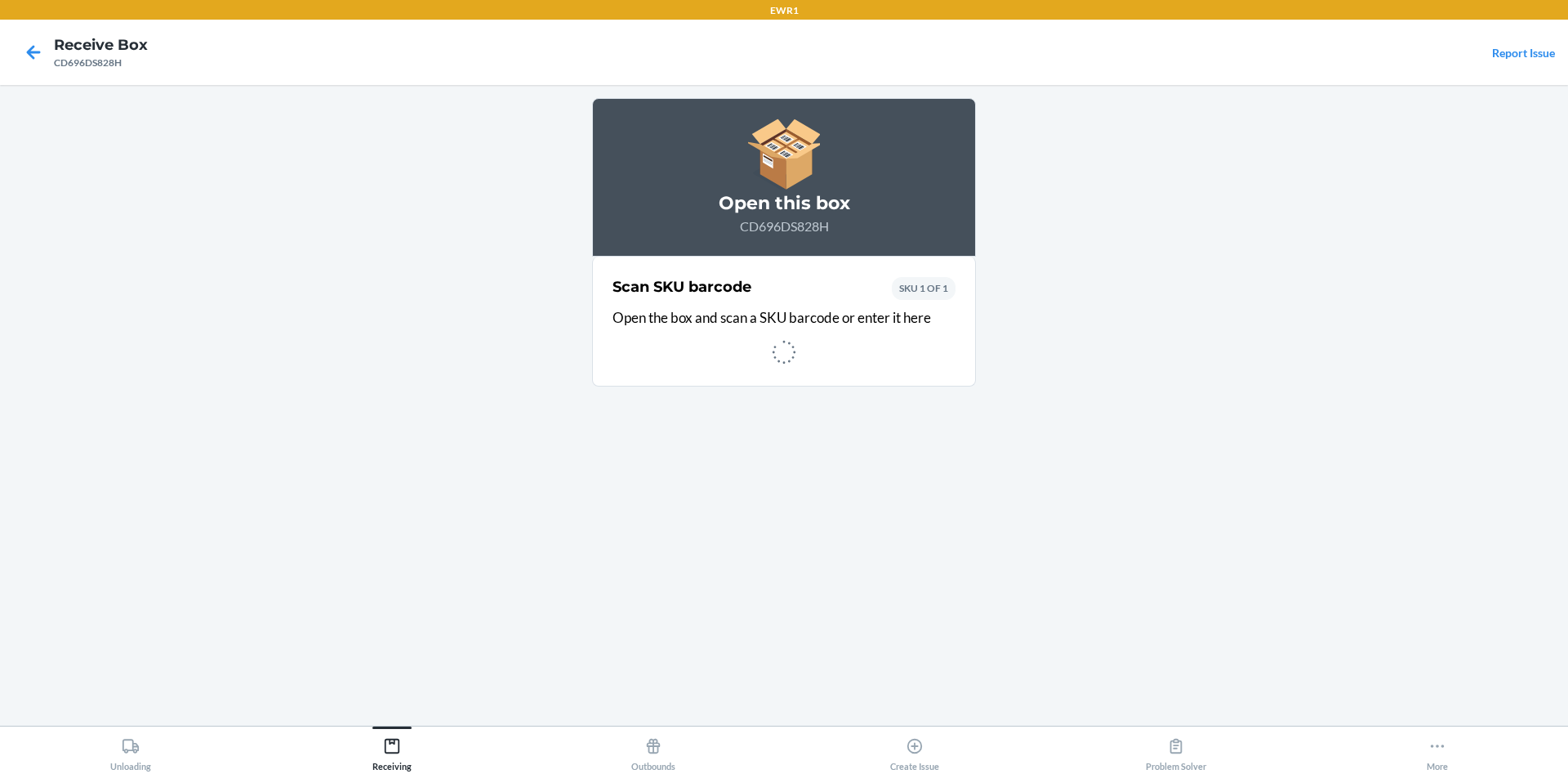
click at [667, 435] on div "Open this box CD696DS828H Scan SKU barcode Open the box and scan a SKU barcode …" at bounding box center [784, 406] width 384 height 614
click at [668, 429] on div "Open this box CD696DS828H Scan SKU barcode Open the box and scan a SKU barcode …" at bounding box center [784, 406] width 384 height 614
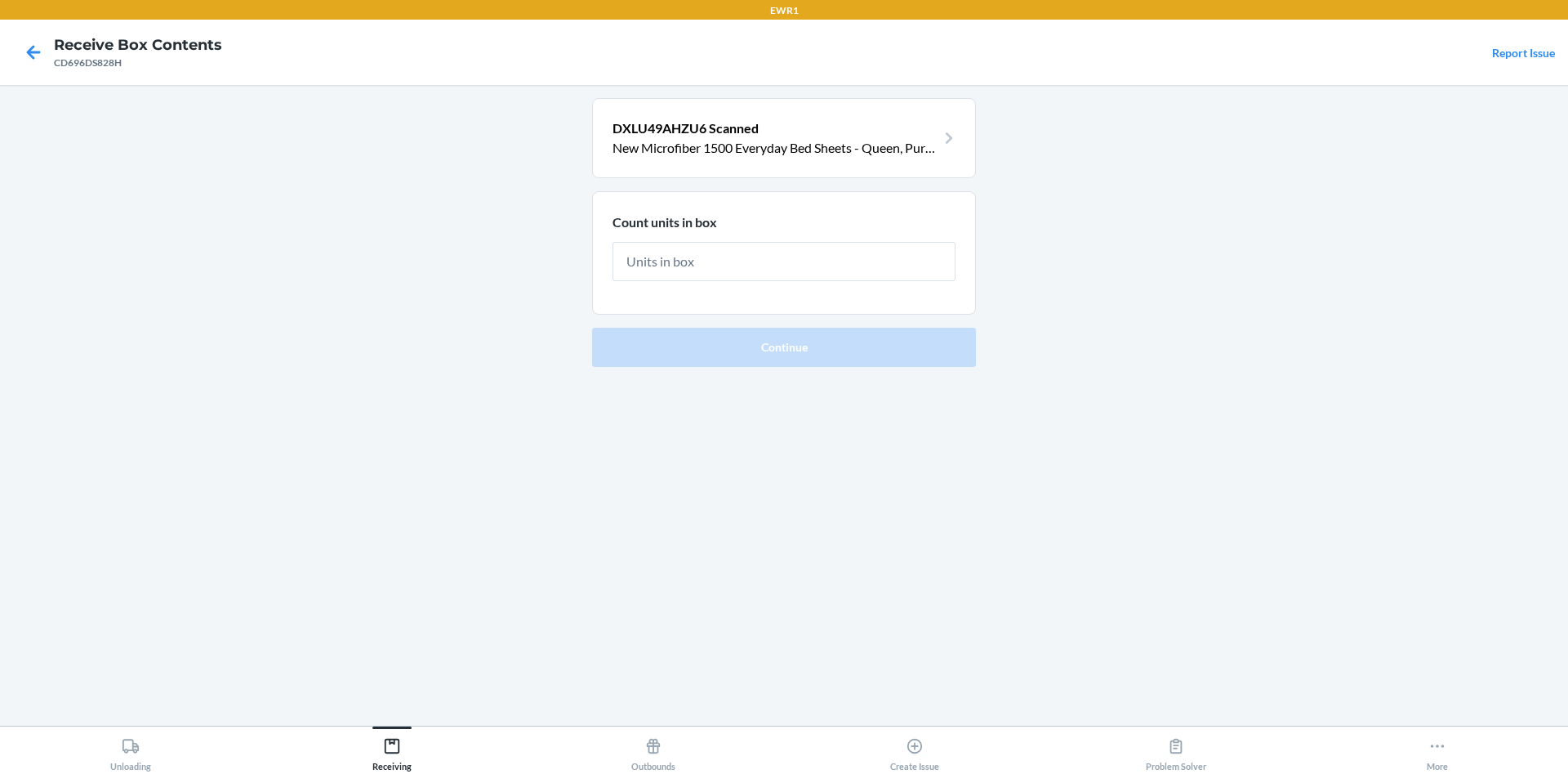
type input "8"
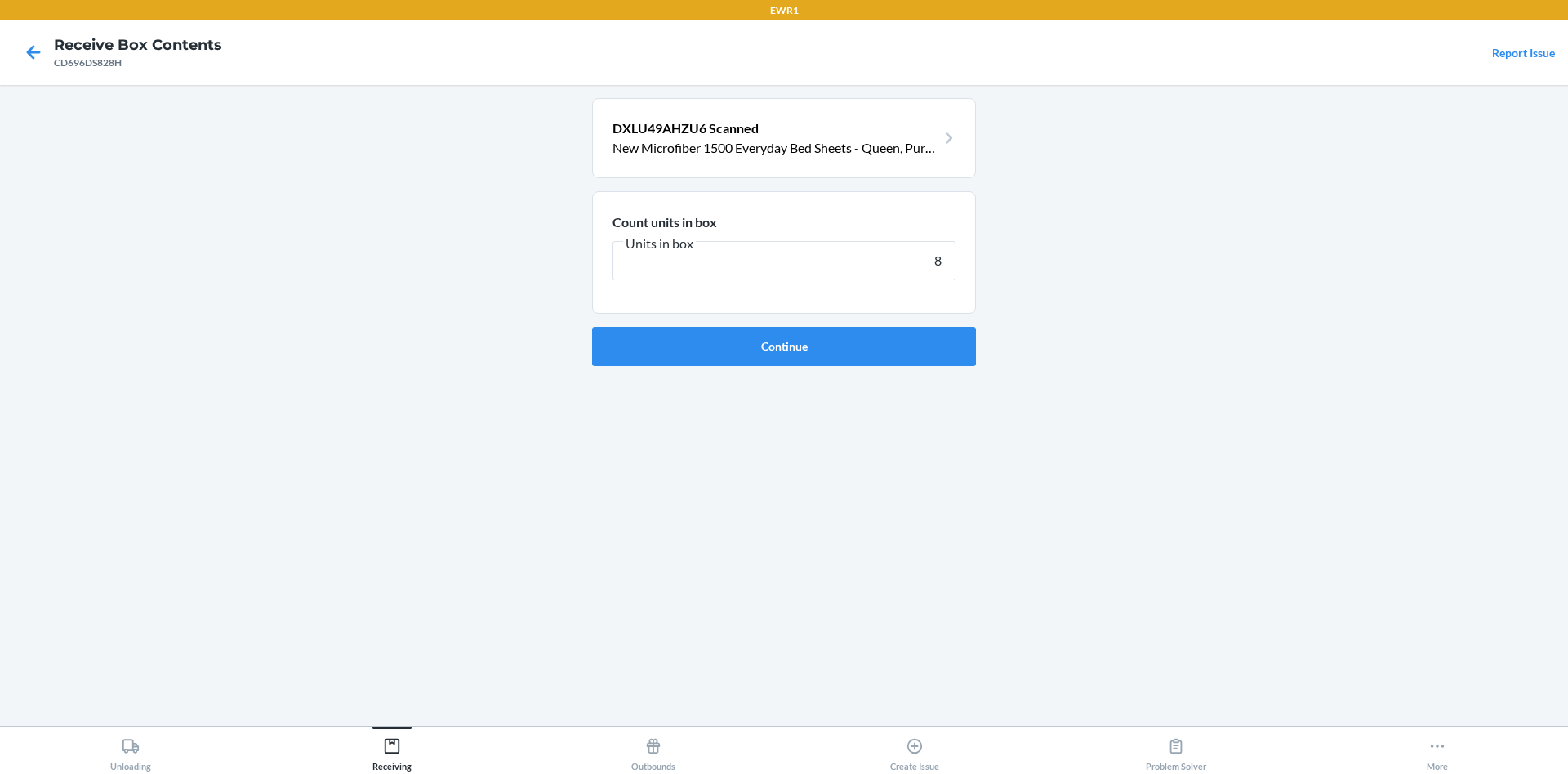
click button "Continue" at bounding box center [784, 346] width 384 height 39
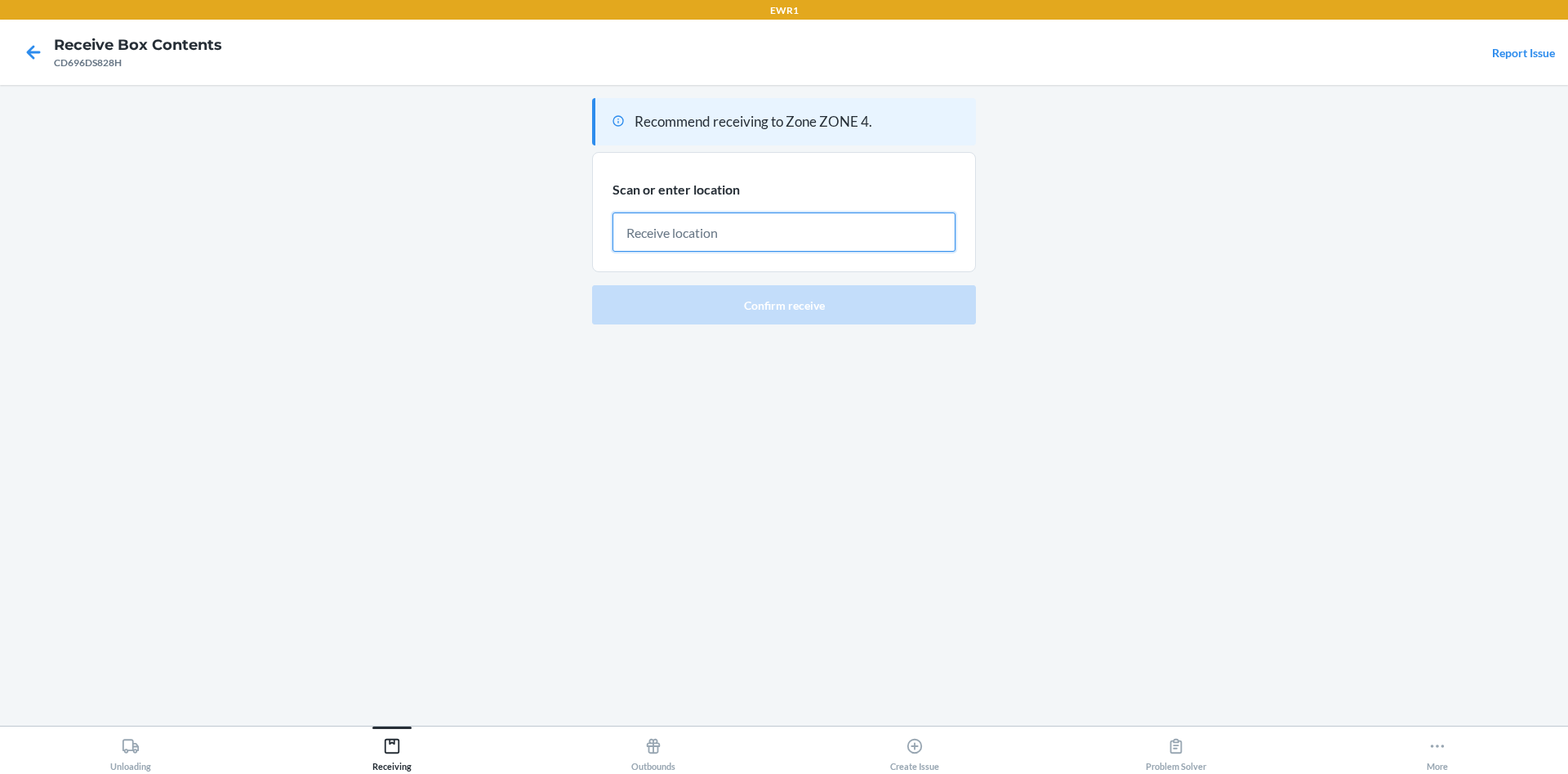
paste input "S-253-80-D3"
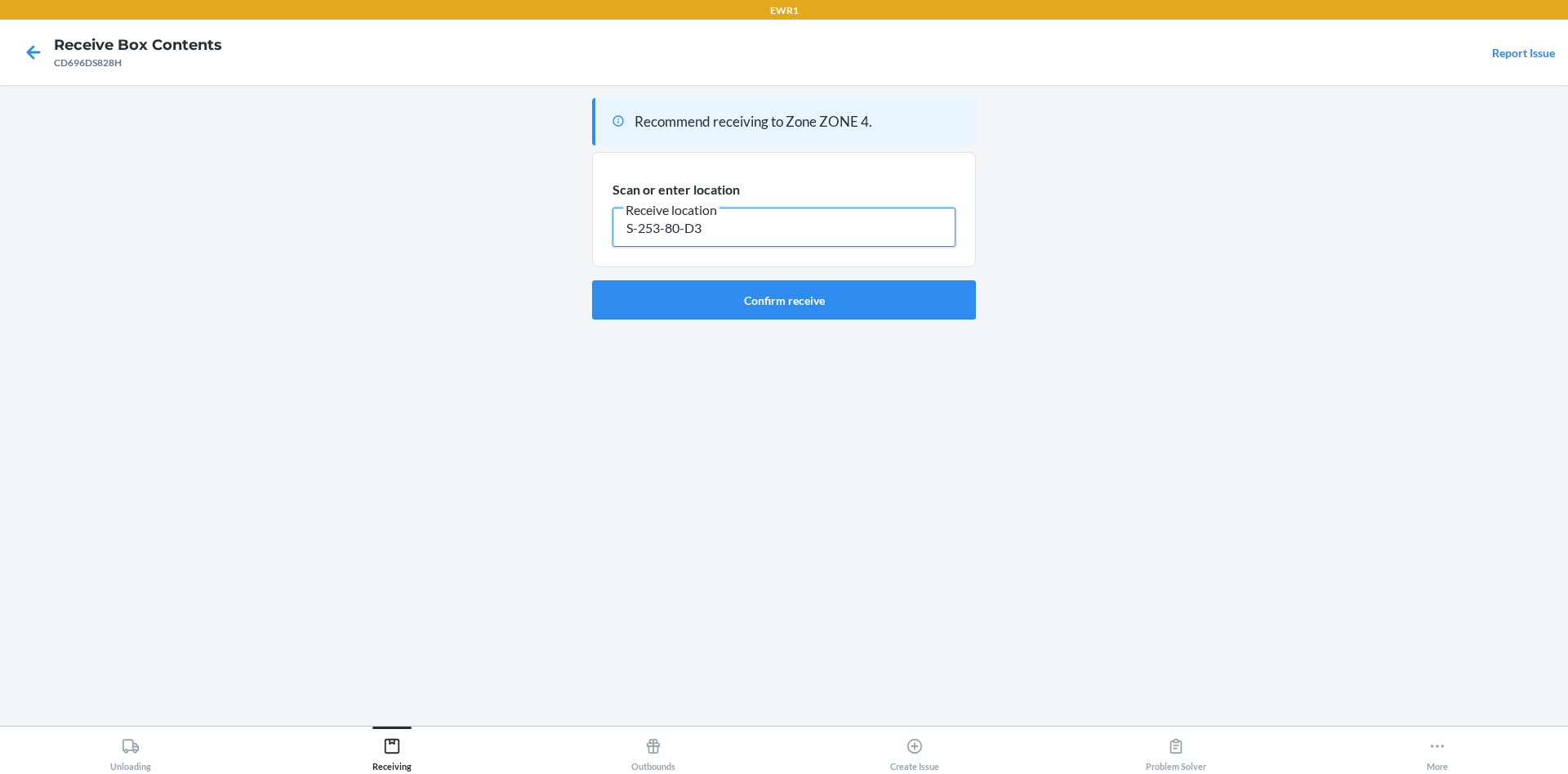
type input "S-253-80-D3"
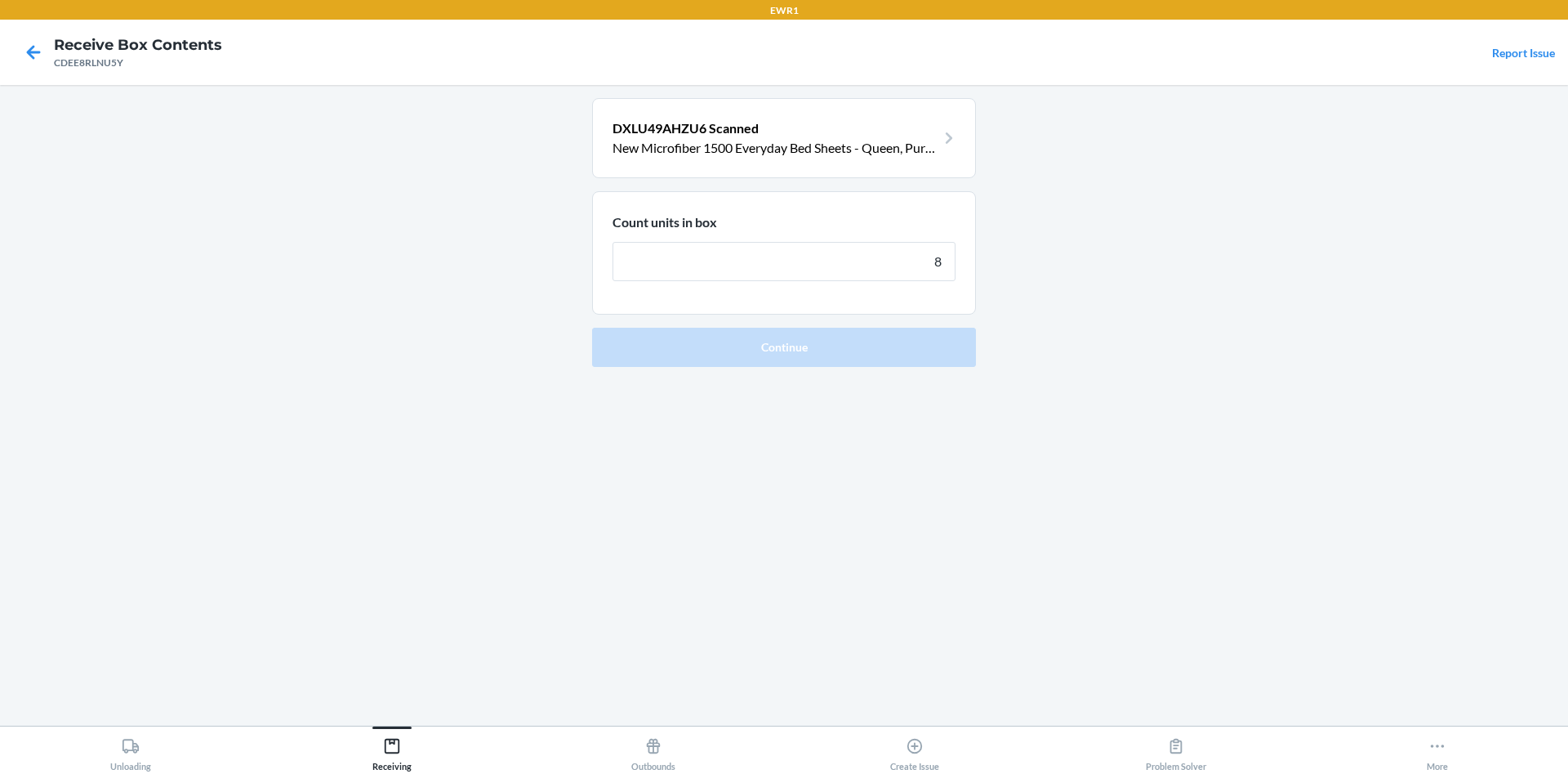
type input "8"
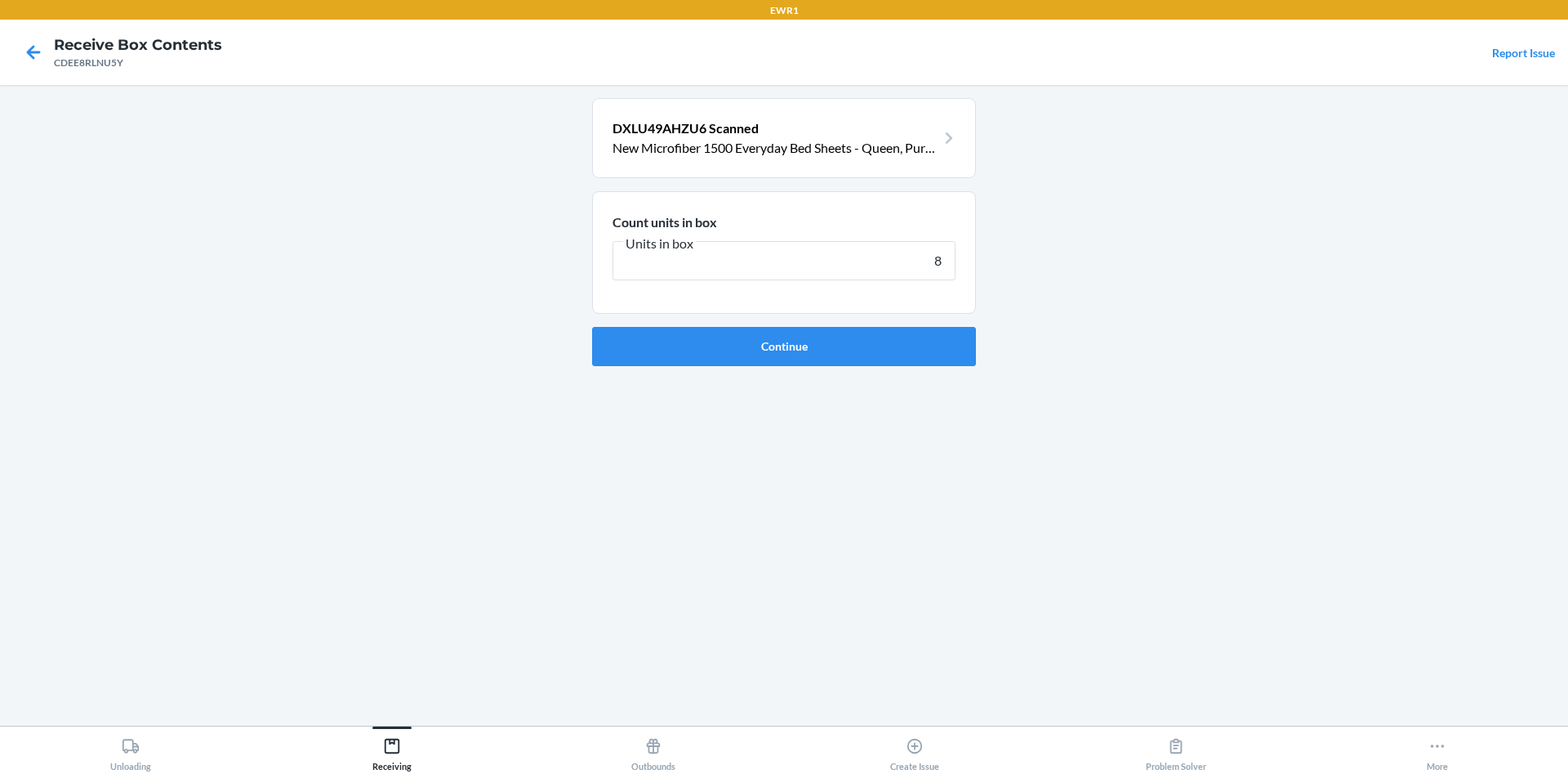
click button "Continue" at bounding box center [784, 346] width 384 height 39
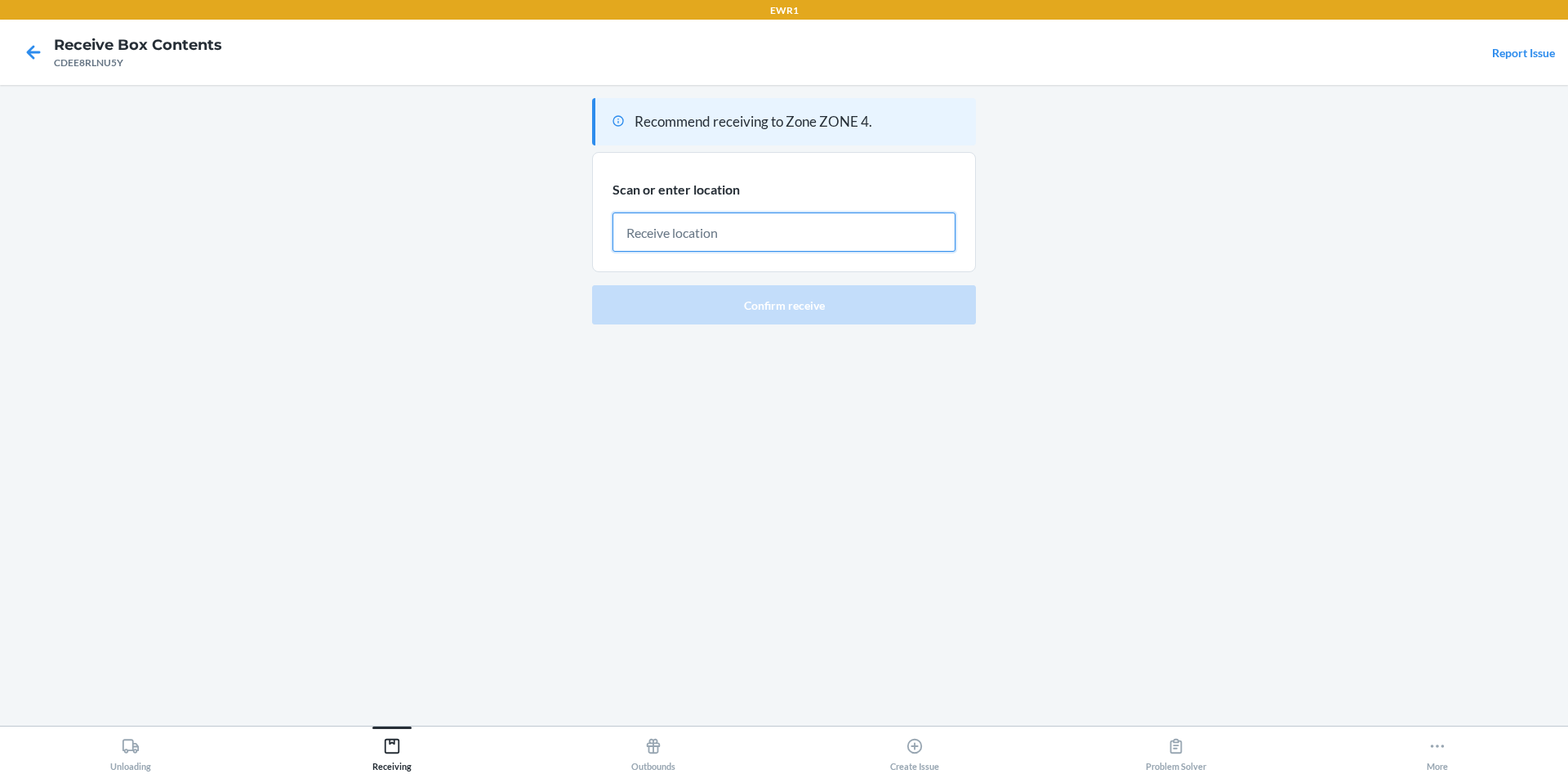
paste input "S-253-74-C2"
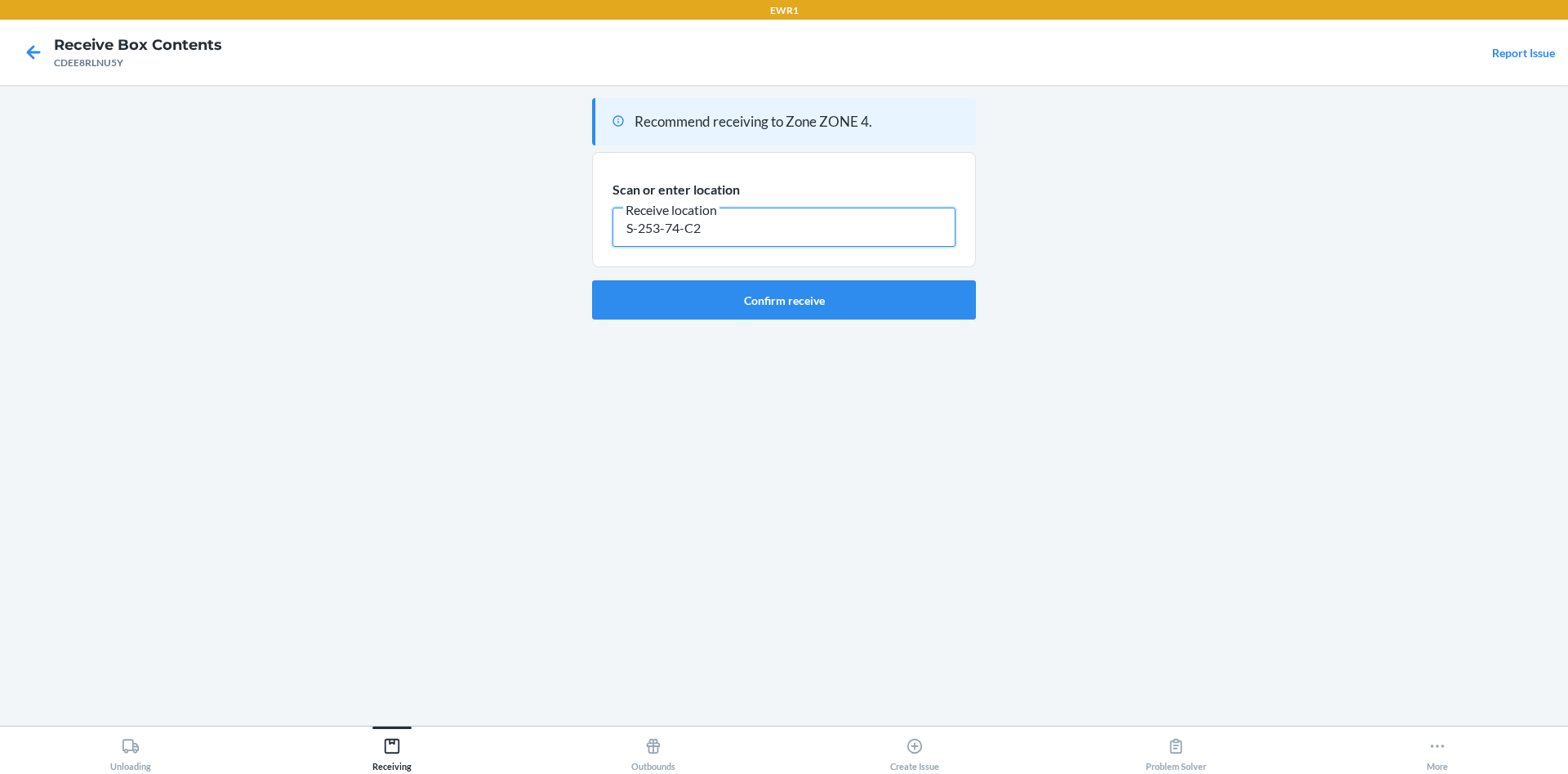
type input "S-253-74-C2"
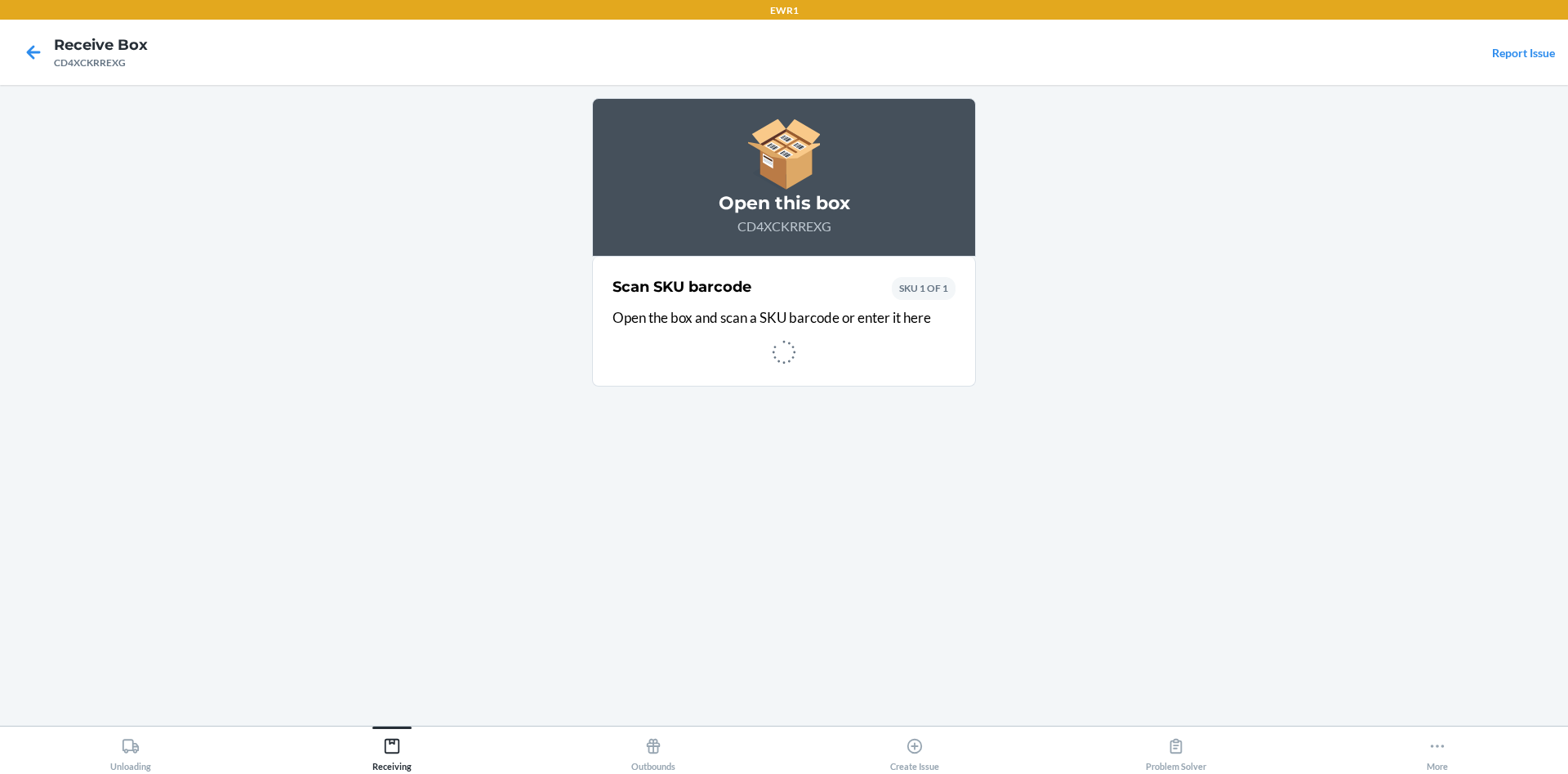
click at [807, 373] on section "Scan SKU barcode Open the box and scan a SKU barcode or enter it here SKU 1 OF 1" at bounding box center [784, 321] width 384 height 130
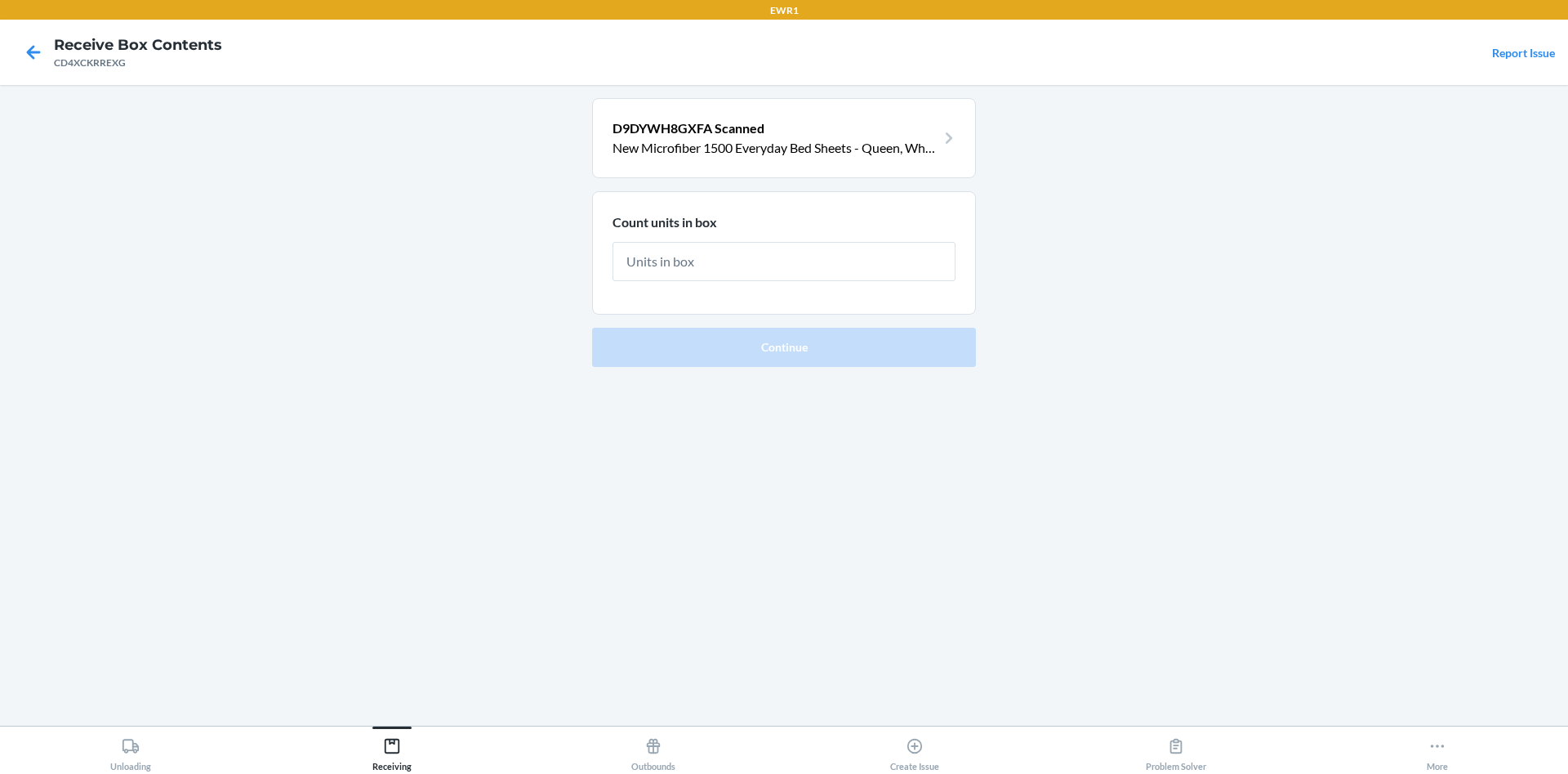
type input "8"
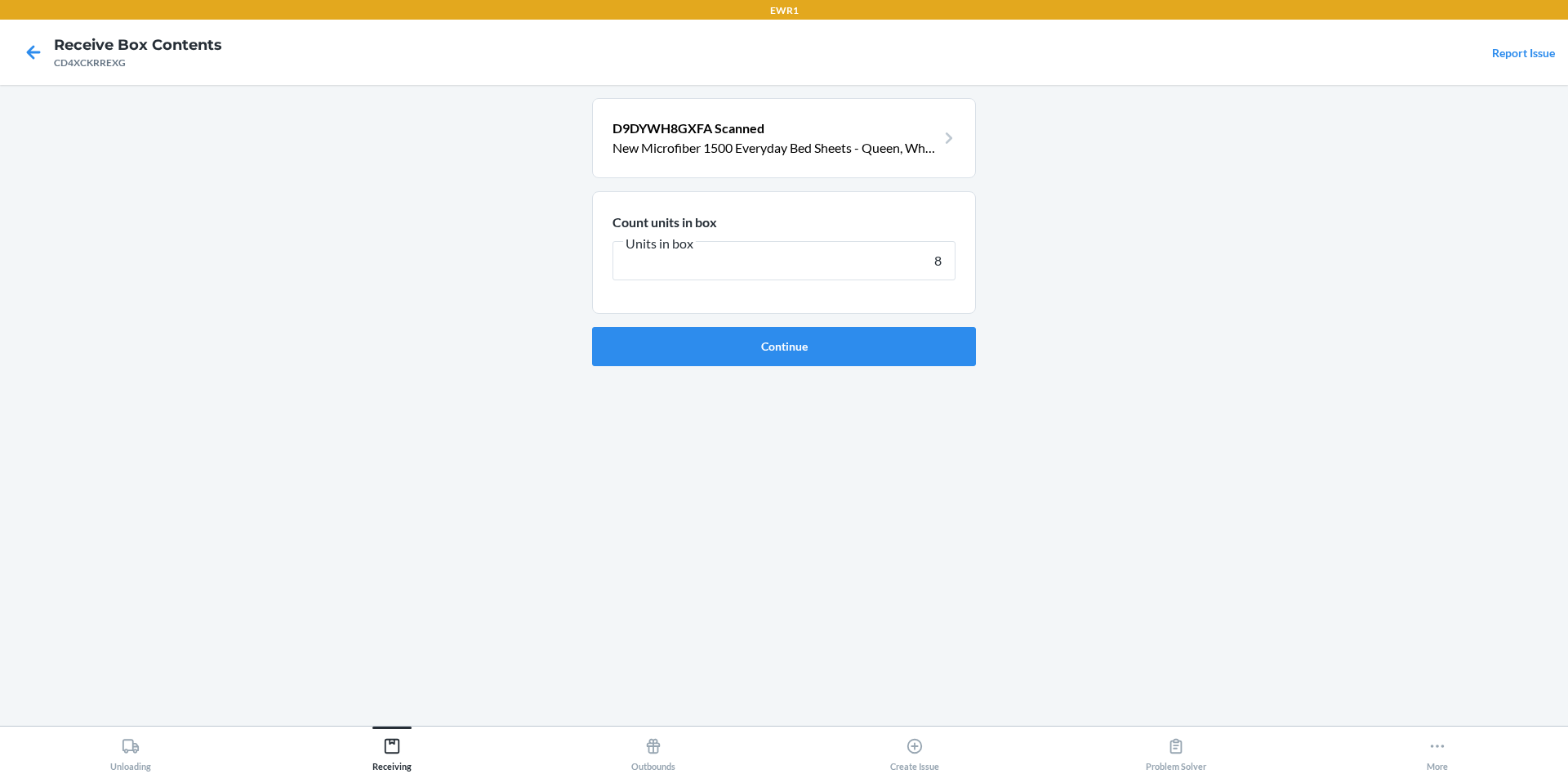
click button "Continue" at bounding box center [784, 346] width 384 height 39
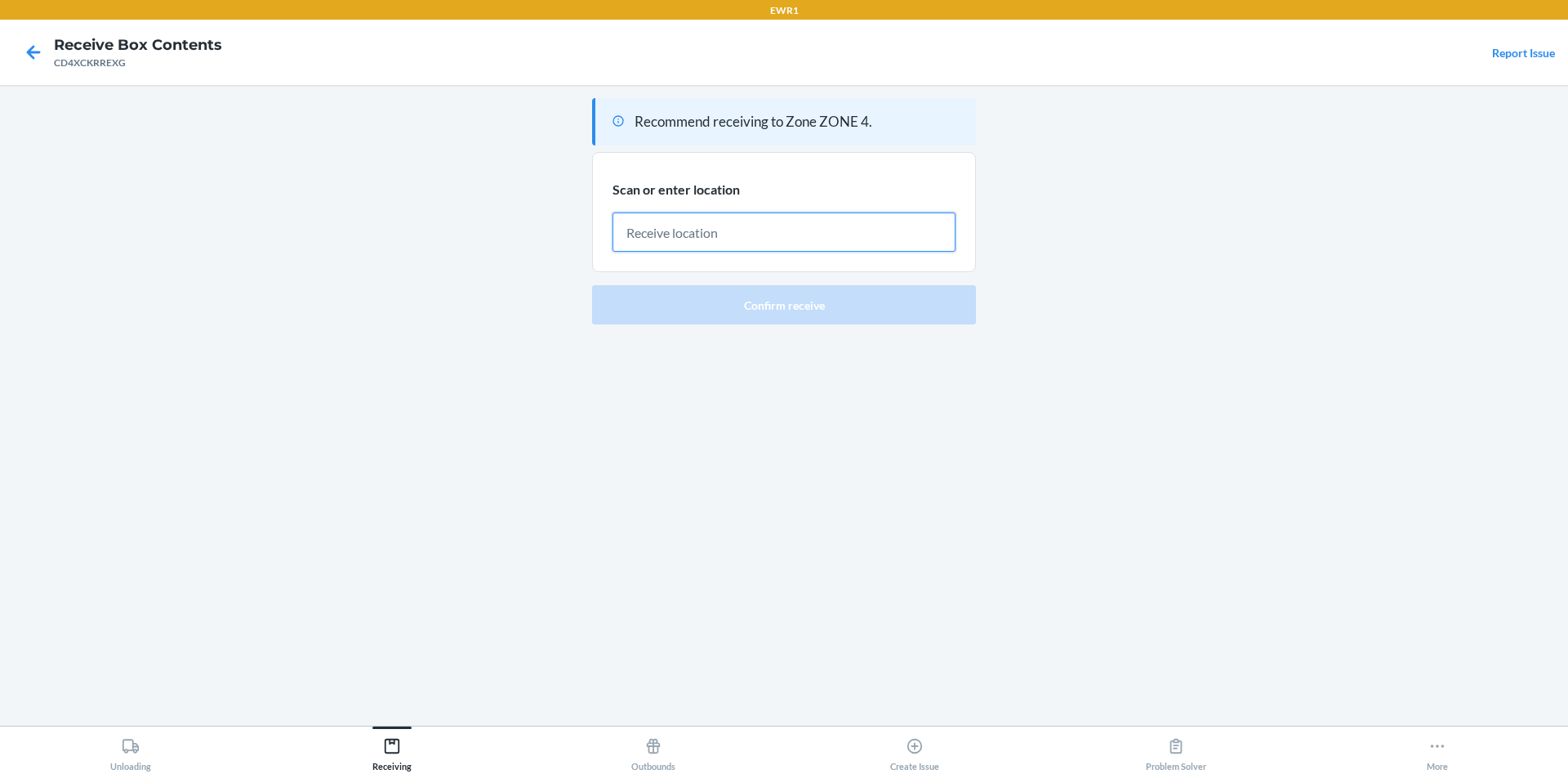
paste input "S-253-76-C3"
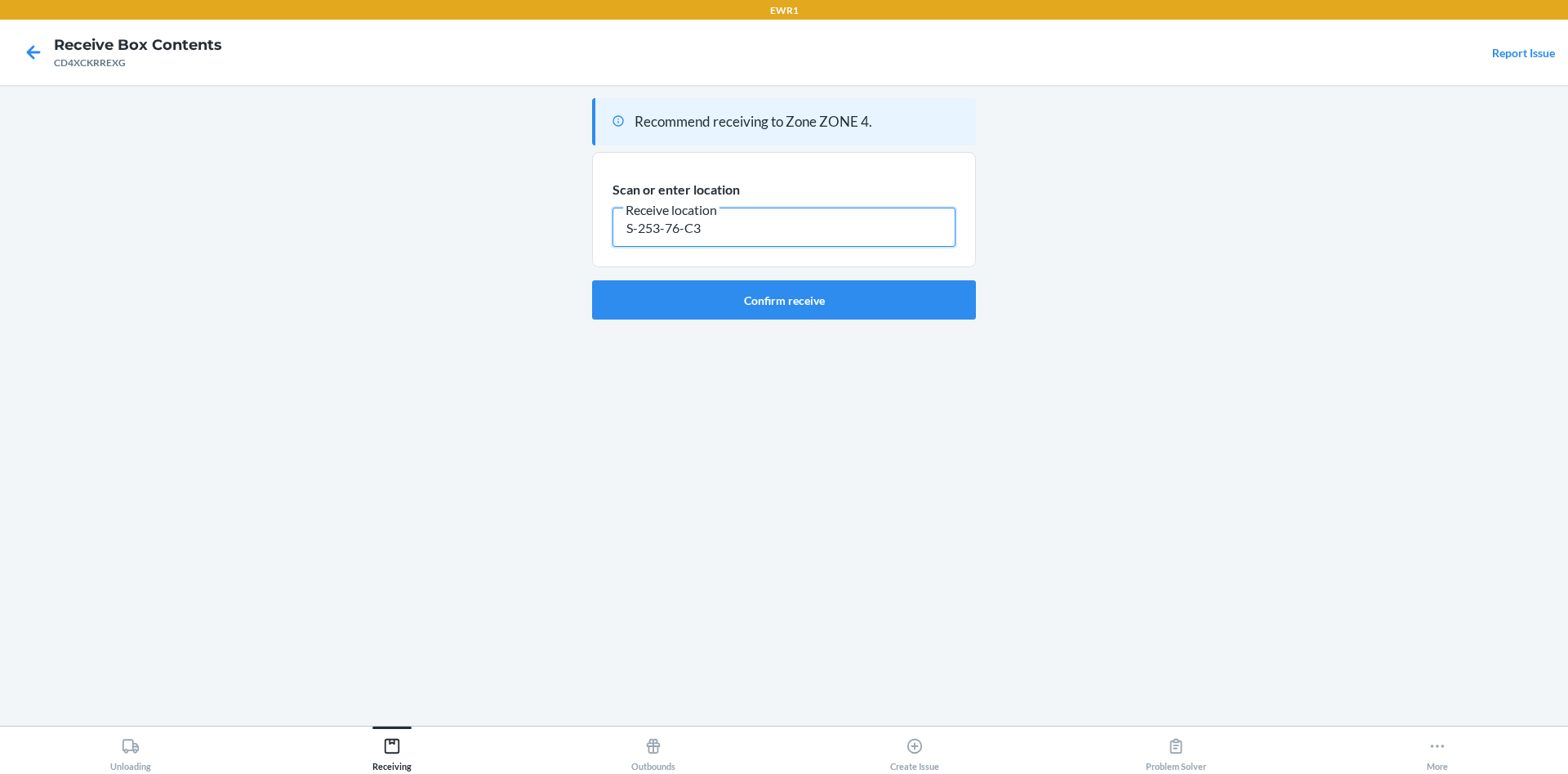
type input "S-253-76-C3"
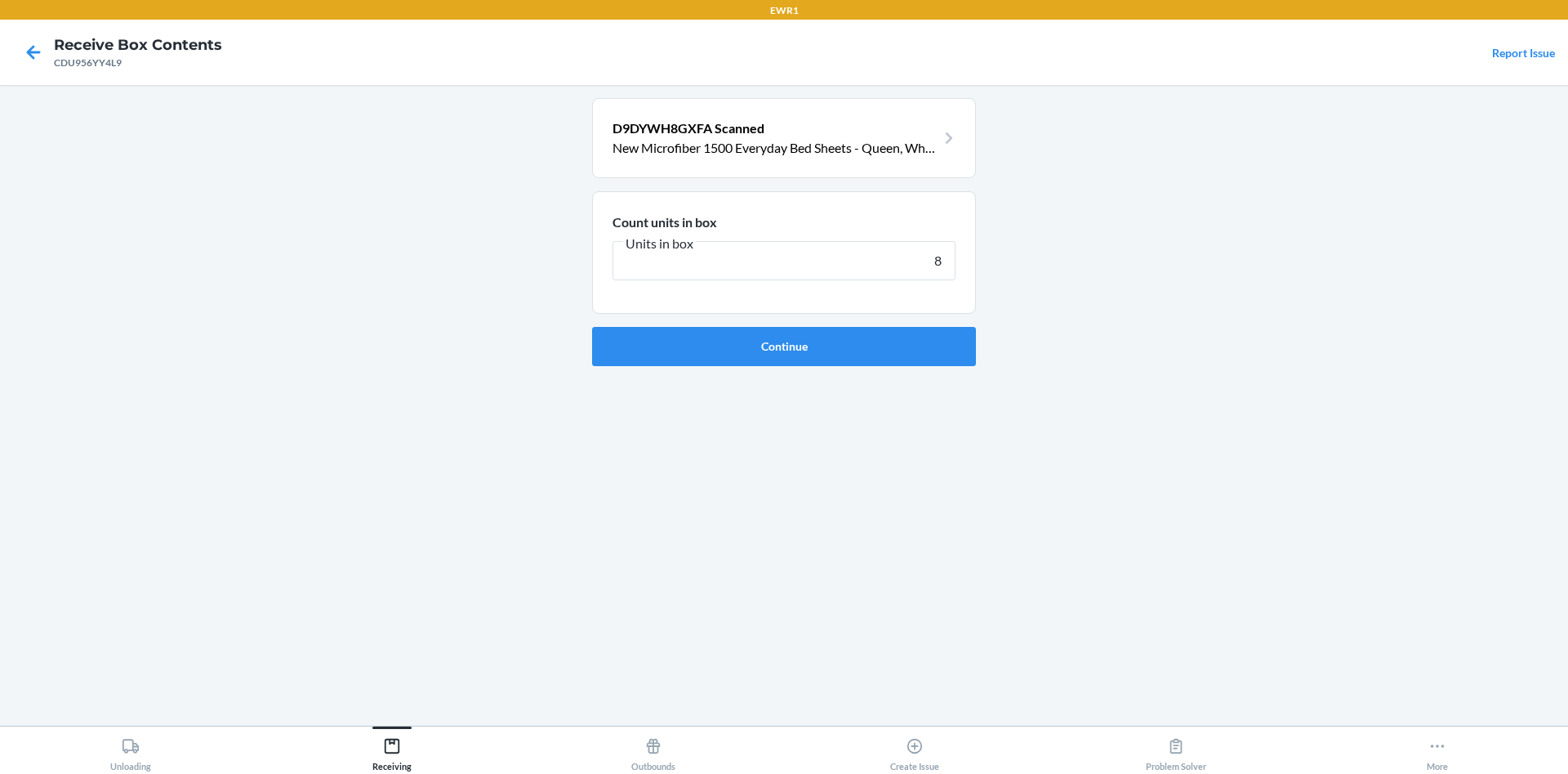
type input "8"
click button "Continue" at bounding box center [784, 346] width 384 height 39
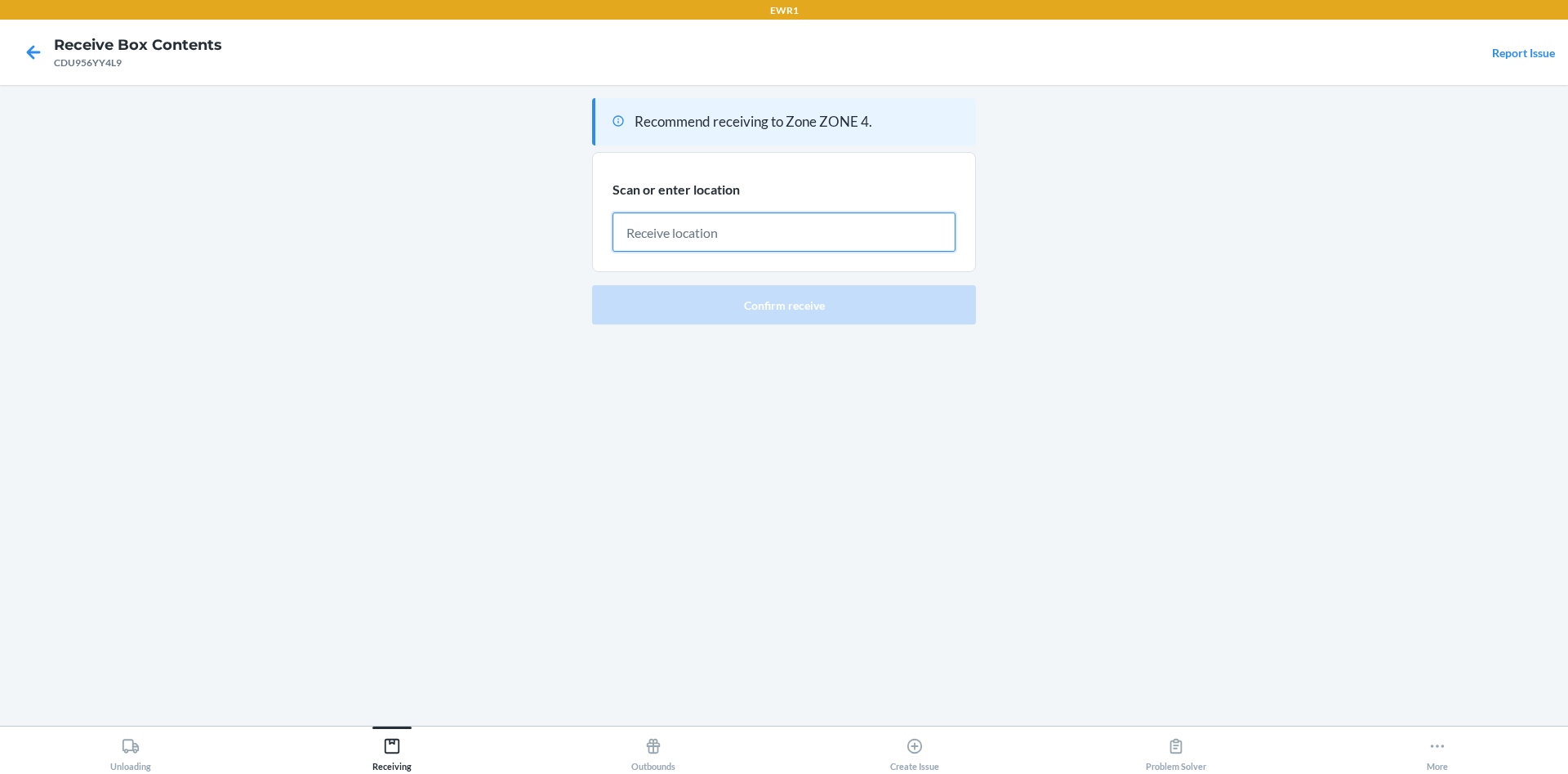
paste input "S-253-76-C3"
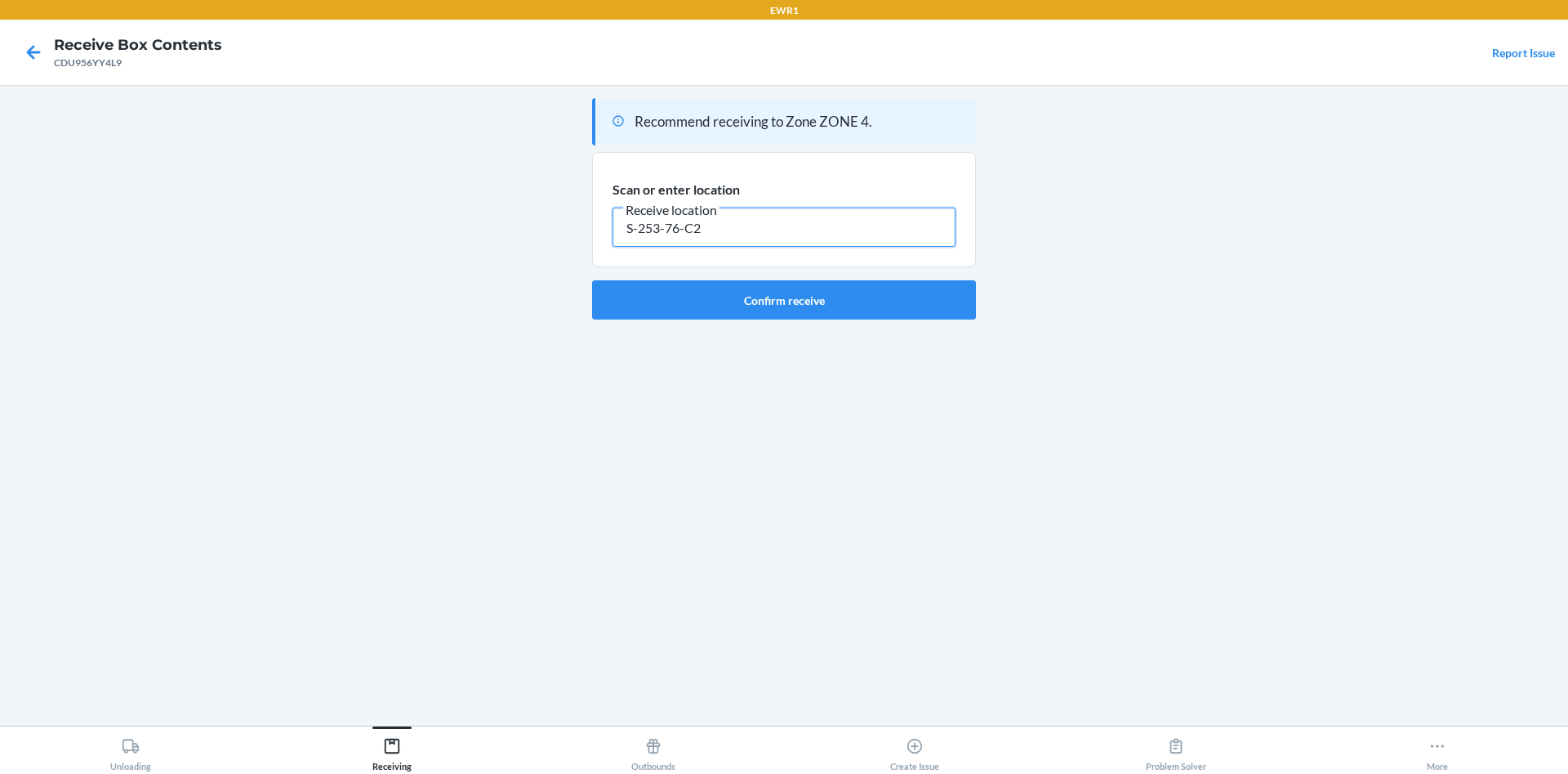
type input "S-253-76-C2"
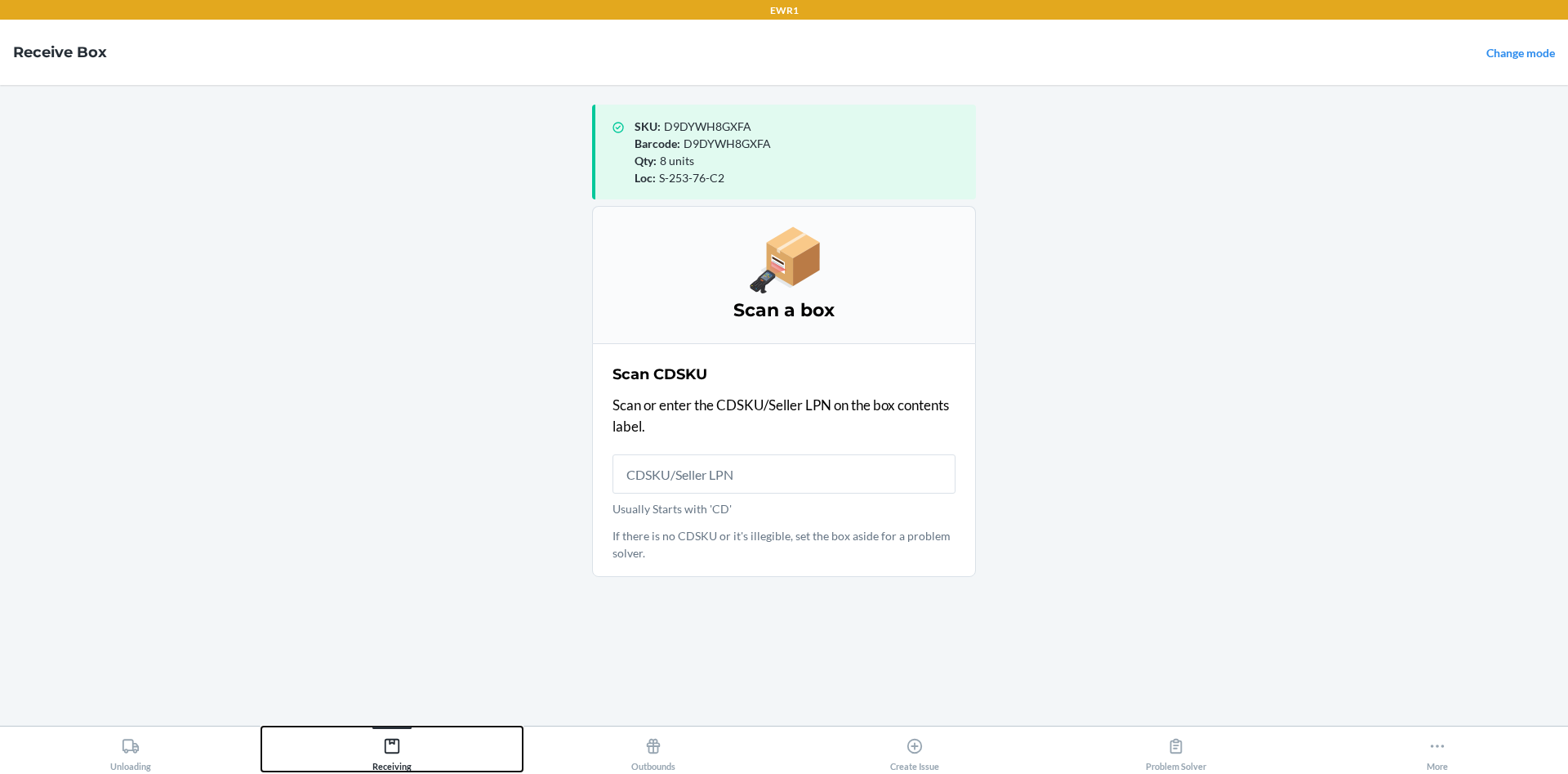
click at [403, 746] on div "Receiving" at bounding box center [392, 751] width 39 height 41
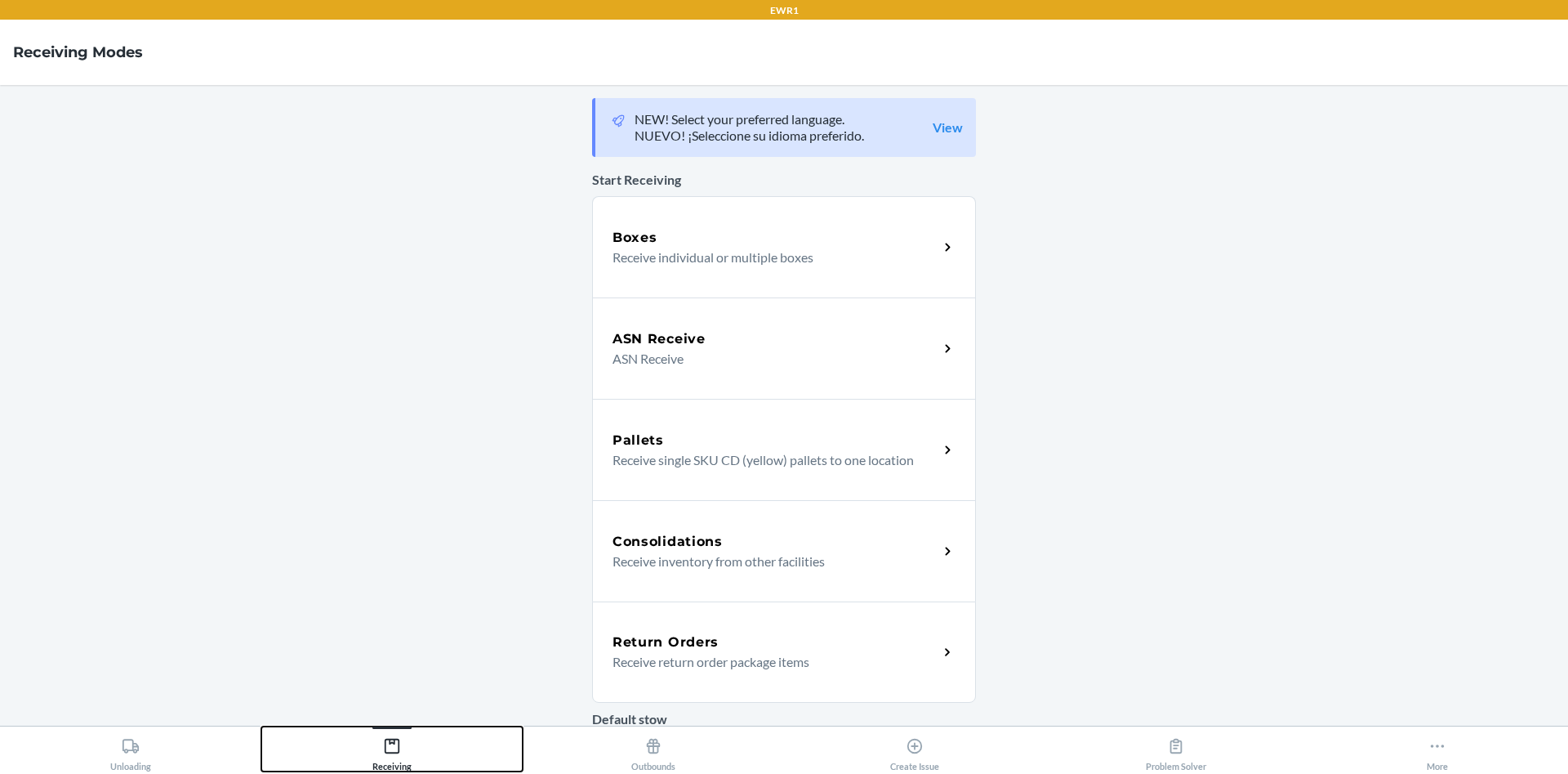
scroll to position [365, 0]
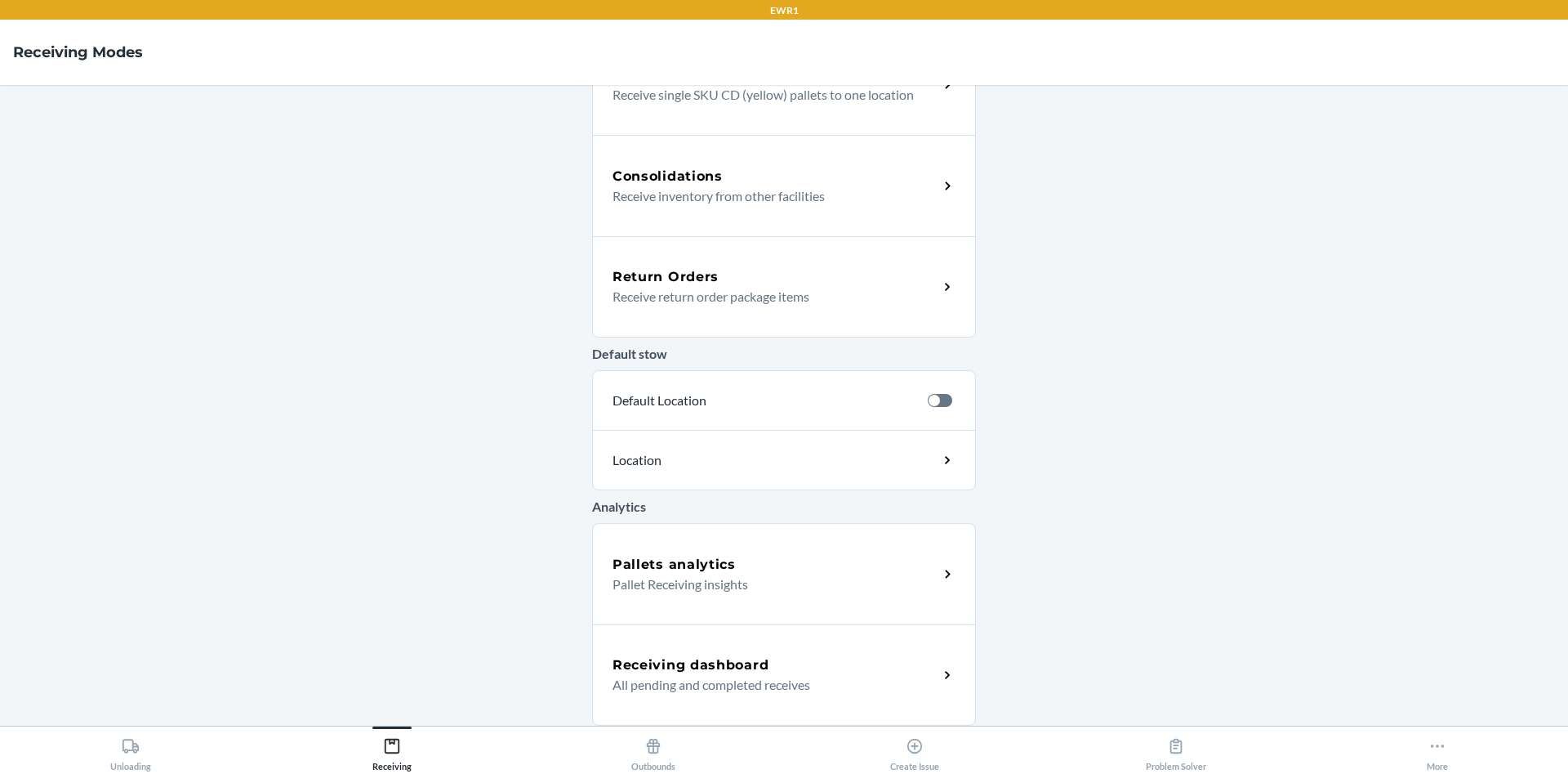
click at [714, 629] on div "Receiving dashboard All pending and completed receives" at bounding box center [784, 674] width 384 height 101
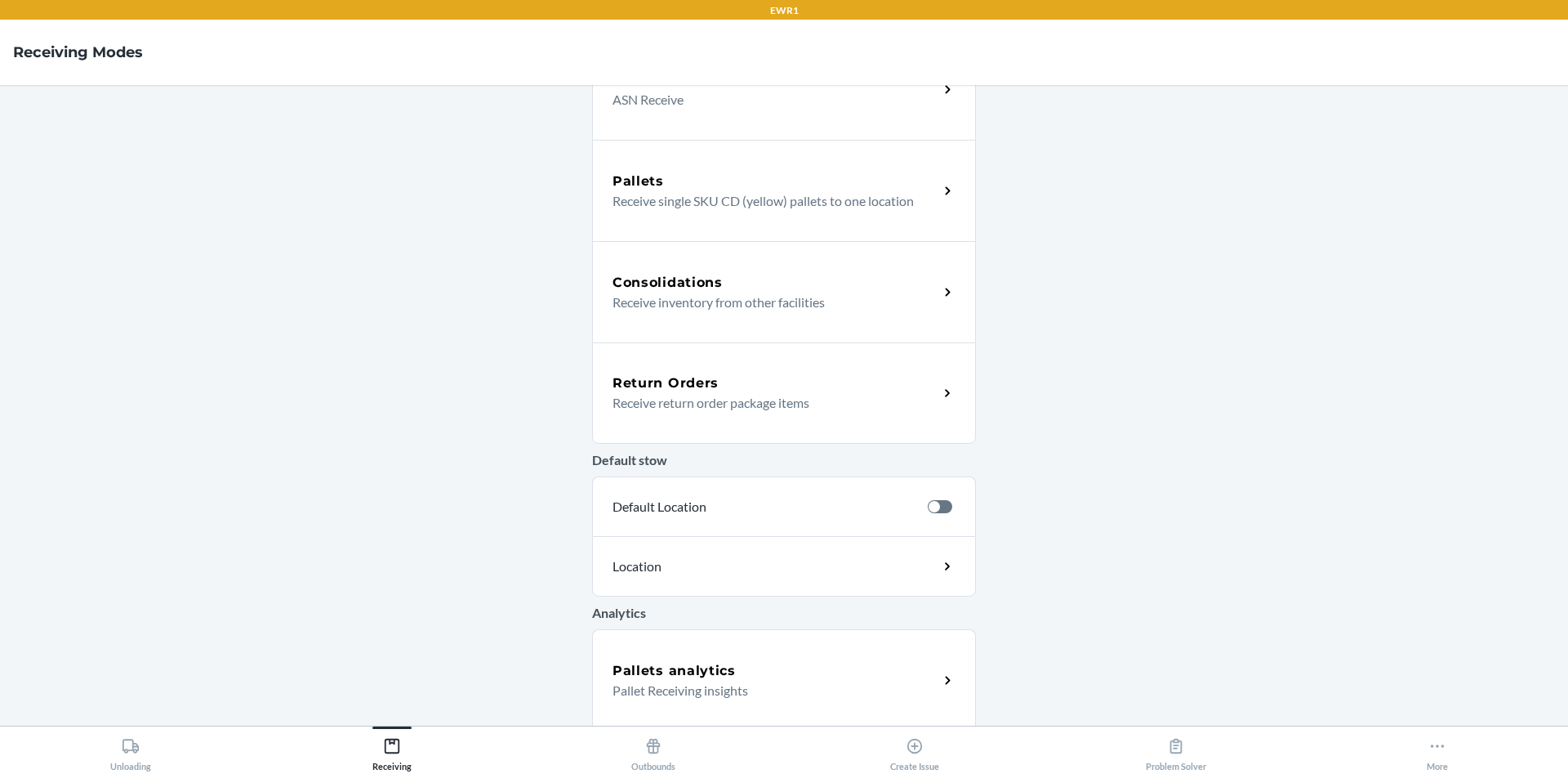
scroll to position [365, 0]
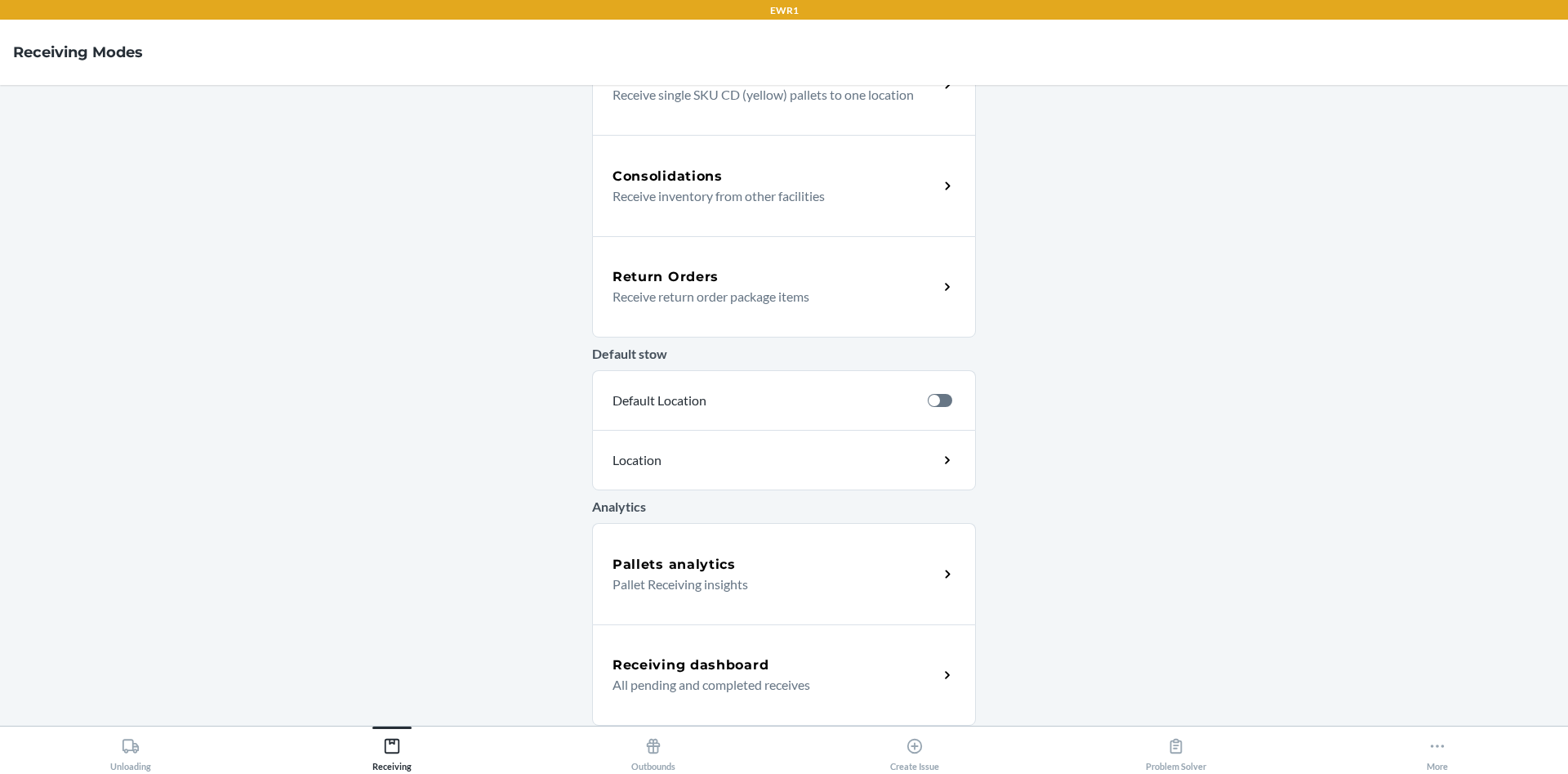
click at [770, 666] on div "Receiving dashboard" at bounding box center [776, 665] width 326 height 20
